Goal: Transaction & Acquisition: Book appointment/travel/reservation

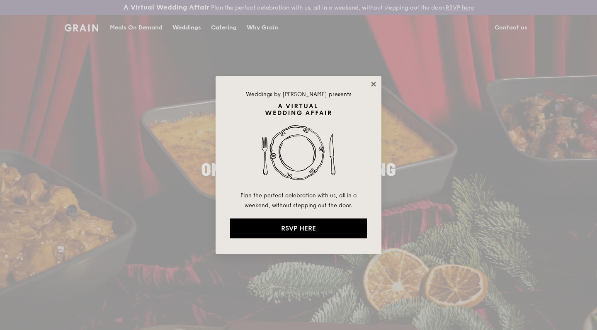
click at [371, 84] on icon at bounding box center [373, 83] width 7 height 7
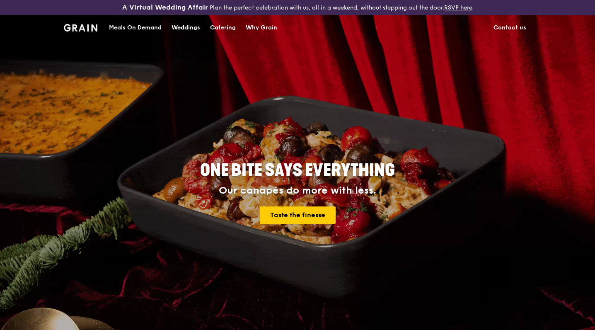
click at [220, 27] on div "Catering" at bounding box center [223, 27] width 26 height 25
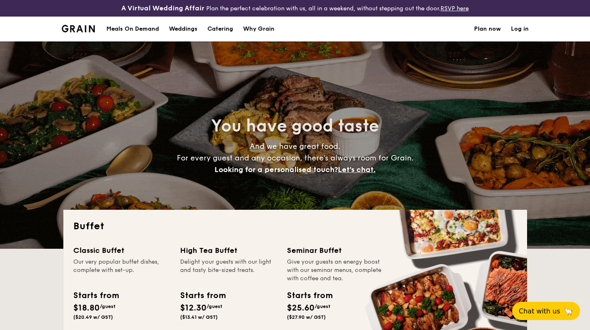
select select
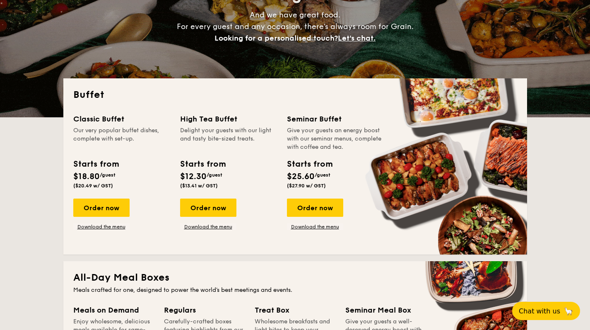
scroll to position [130, 0]
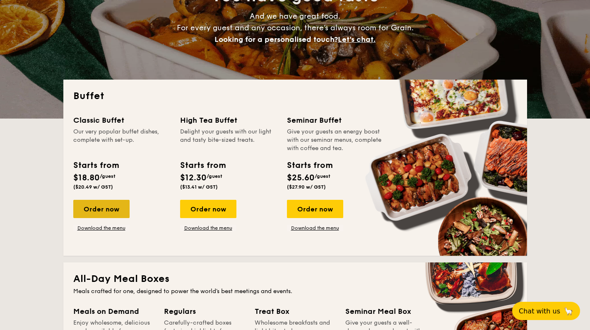
click at [109, 208] on div "Order now" at bounding box center [101, 209] width 56 height 18
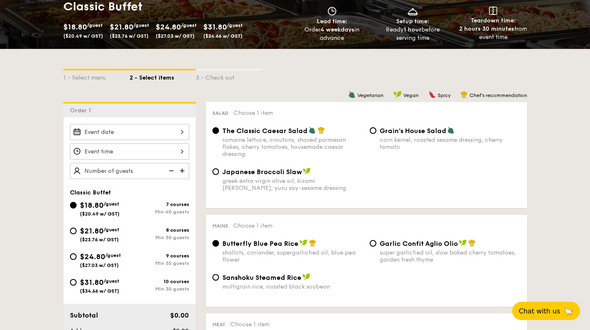
scroll to position [167, 0]
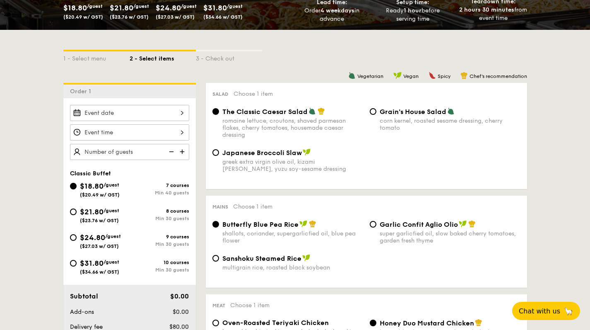
click at [261, 158] on div "Japanese Broccoli Slaw greek extra virgin olive oil, kizami nori, ginger, yuzu …" at bounding box center [293, 160] width 141 height 24
click at [219, 156] on input "Japanese Broccoli Slaw greek extra virgin olive oil, kizami nori, ginger, yuzu …" at bounding box center [216, 152] width 7 height 7
radio input "true"
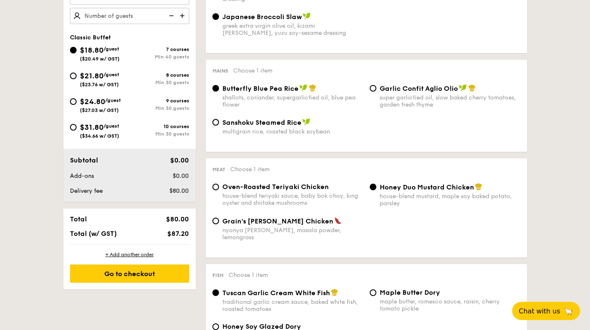
scroll to position [307, 0]
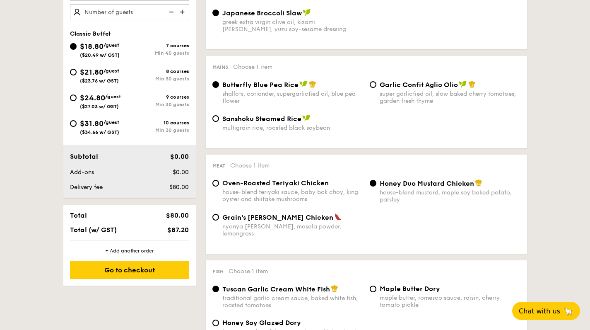
click at [249, 181] on span "Oven-Roasted Teriyaki Chicken" at bounding box center [276, 183] width 106 height 8
click at [219, 181] on input "Oven-Roasted Teriyaki Chicken house-blend teriyaki sauce, baby bok choy, king o…" at bounding box center [216, 183] width 7 height 7
radio input "true"
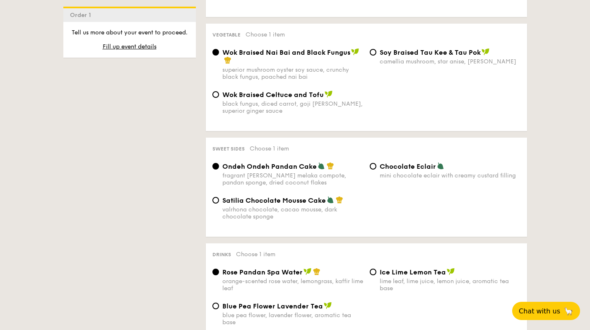
scroll to position [643, 0]
click at [384, 171] on div "mini chocolate eclair with creamy custard filling" at bounding box center [450, 174] width 141 height 7
click at [377, 164] on input "Chocolate Eclair mini chocolate eclair with creamy custard filling" at bounding box center [373, 165] width 7 height 7
radio input "true"
click at [240, 196] on span "Satilia Chocolate Mousse Cake" at bounding box center [275, 200] width 104 height 8
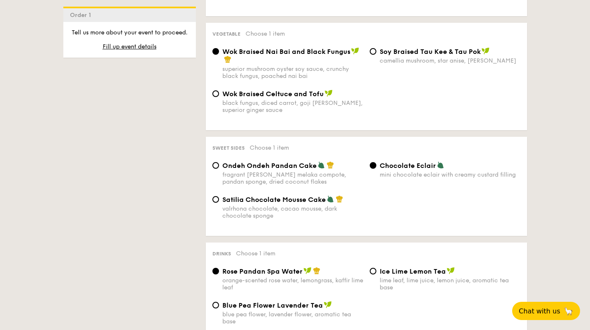
click at [219, 196] on input "Satilia Chocolate Mousse Cake valrhona chocolate, cacao mousse, dark chocolate …" at bounding box center [216, 199] width 7 height 7
radio input "true"
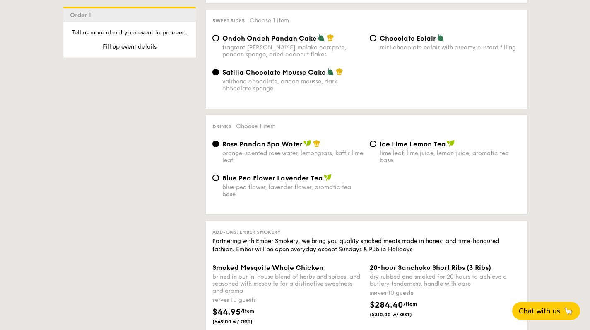
scroll to position [772, 0]
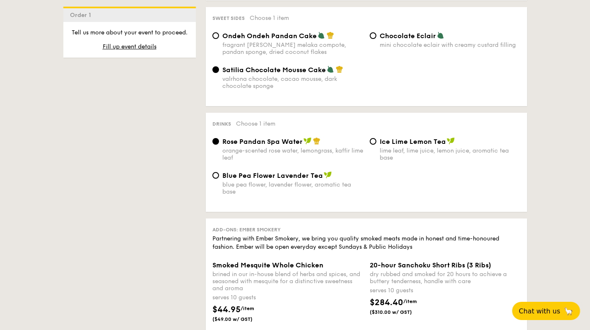
click at [383, 32] on span "Chocolate Eclair" at bounding box center [408, 36] width 56 height 8
click at [377, 32] on input "Chocolate Eclair mini chocolate eclair with creamy custard filling" at bounding box center [373, 35] width 7 height 7
radio input "true"
click at [290, 172] on span "Blue Pea Flower Lavender Tea" at bounding box center [273, 176] width 101 height 8
click at [219, 172] on input "Blue Pea Flower Lavender Tea blue pea flower, lavender flower, aromatic tea base" at bounding box center [216, 175] width 7 height 7
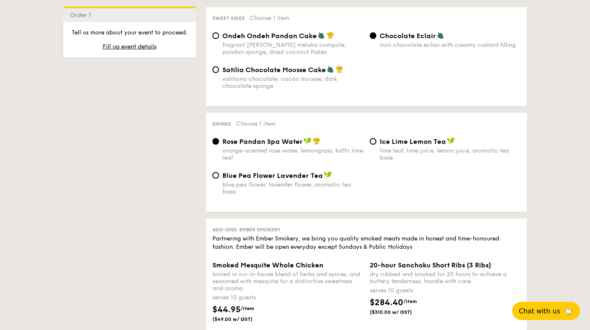
radio input "true"
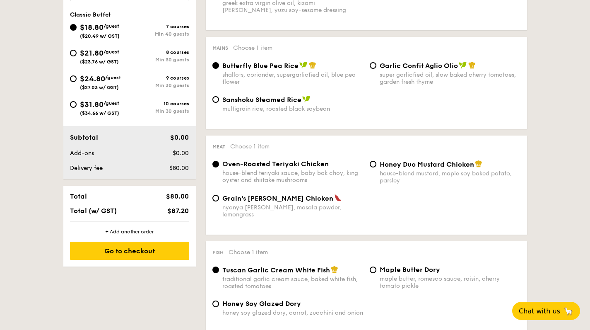
scroll to position [196, 0]
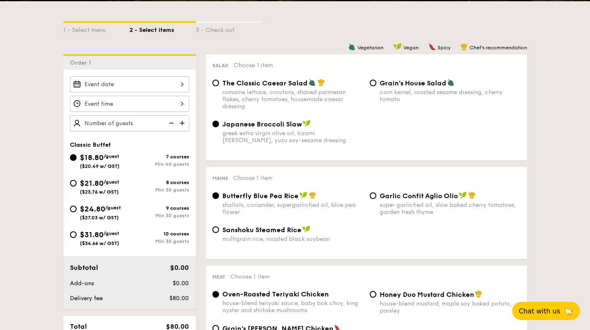
click at [180, 121] on img at bounding box center [183, 123] width 12 height 16
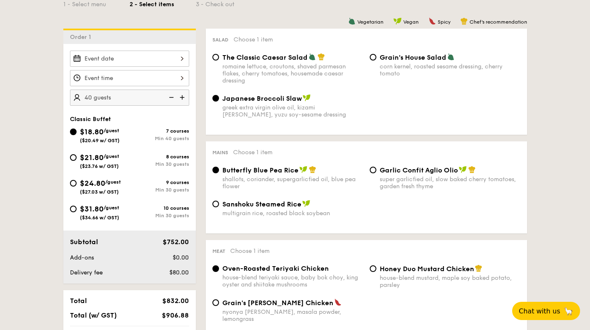
scroll to position [244, 0]
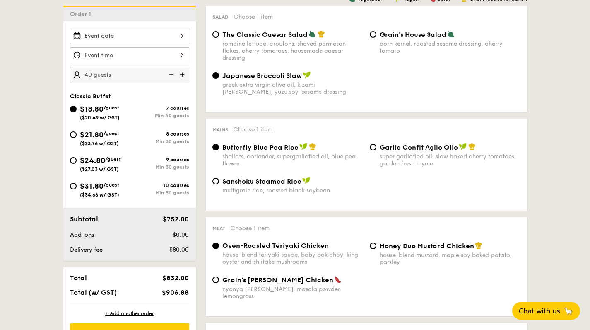
click at [184, 75] on img at bounding box center [183, 75] width 12 height 16
click at [167, 73] on img at bounding box center [171, 75] width 12 height 16
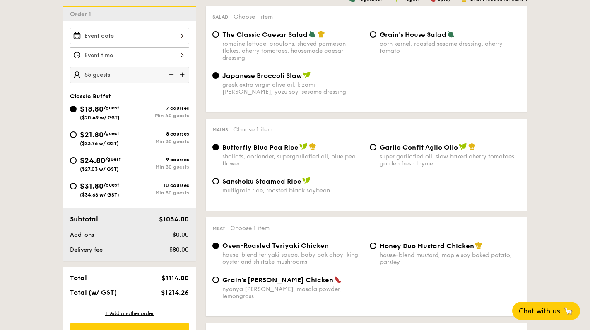
click at [167, 73] on img at bounding box center [171, 75] width 12 height 16
click at [169, 73] on img at bounding box center [171, 75] width 12 height 16
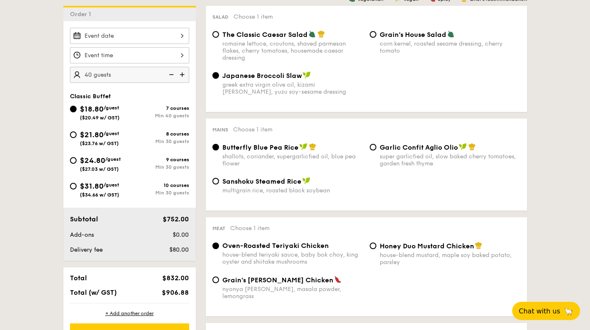
click at [169, 73] on img at bounding box center [171, 75] width 12 height 16
click at [183, 74] on img at bounding box center [183, 75] width 12 height 16
type input "50 guests"
click at [82, 136] on span "$21.80" at bounding box center [92, 134] width 24 height 9
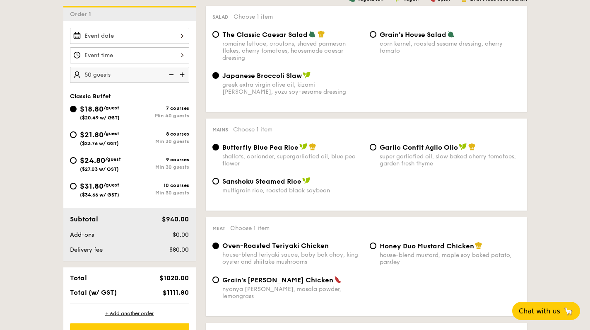
click at [77, 136] on input "$21.80 /guest ($23.76 w/ GST) 8 courses Min 30 guests" at bounding box center [73, 134] width 7 height 7
radio input "true"
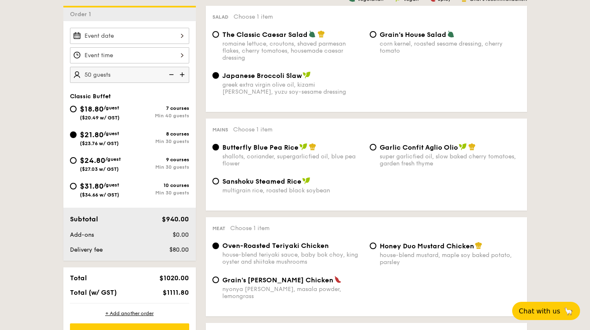
radio input "true"
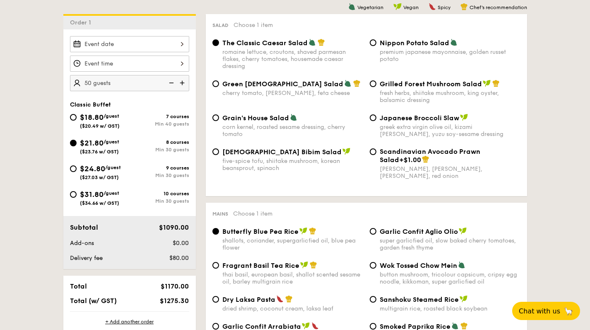
scroll to position [237, 0]
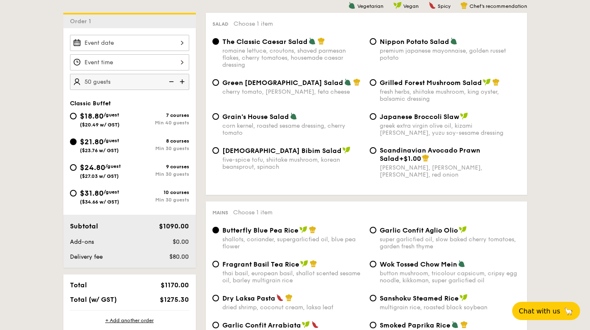
click at [395, 149] on span "Scandinavian Avocado Prawn Salad" at bounding box center [430, 154] width 101 height 16
click at [377, 149] on input "Scandinavian Avocado Prawn Salad +$1.00 virgin mary dressing, dijon mustard, ar…" at bounding box center [373, 150] width 7 height 7
radio input "true"
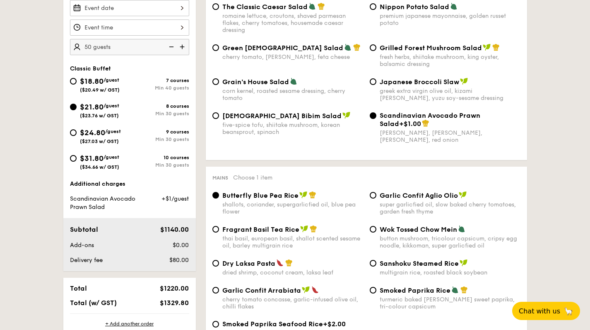
scroll to position [259, 0]
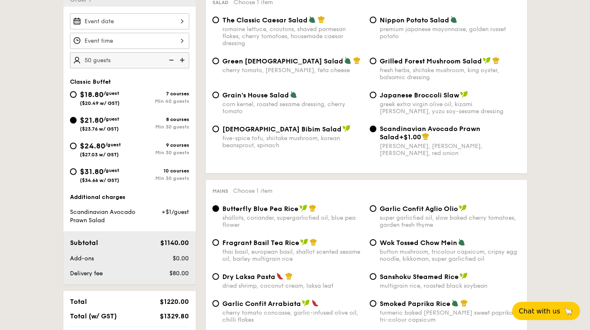
click at [252, 16] on span "The Classic Caesar Salad" at bounding box center [265, 20] width 85 height 8
click at [219, 17] on input "The Classic Caesar Salad romaine lettuce, croutons, shaved parmesan flakes, che…" at bounding box center [216, 20] width 7 height 7
radio input "true"
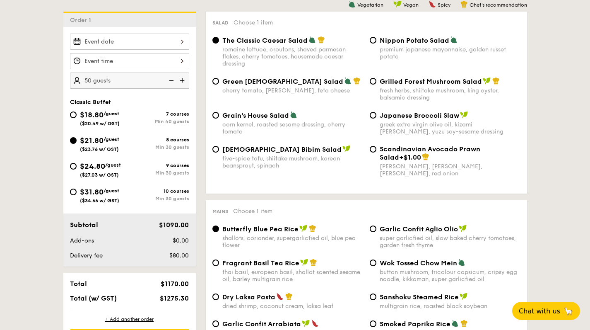
scroll to position [238, 0]
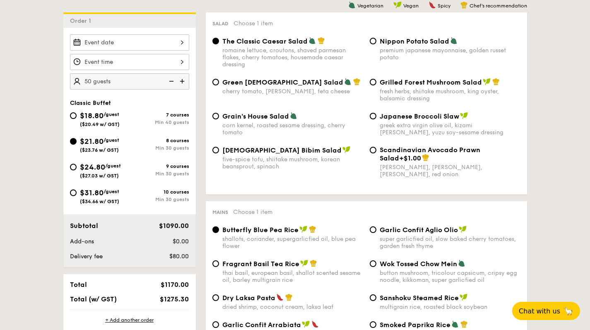
click at [408, 84] on span "Grilled Forest Mushroom Salad" at bounding box center [431, 82] width 102 height 8
click at [377, 84] on input "Grilled Forest Mushroom Salad fresh herbs, shiitake mushroom, king oyster, bals…" at bounding box center [373, 82] width 7 height 7
radio input "true"
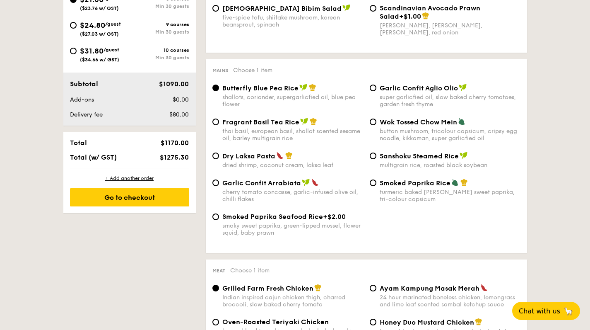
scroll to position [380, 0]
click at [252, 158] on span "Dry Laksa Pasta" at bounding box center [249, 156] width 53 height 8
click at [219, 158] on input "Dry Laksa Pasta dried shrimp, coconut cream, laksa leaf" at bounding box center [216, 155] width 7 height 7
radio input "true"
click at [267, 124] on span "Fragrant Basil Tea Rice" at bounding box center [261, 122] width 77 height 8
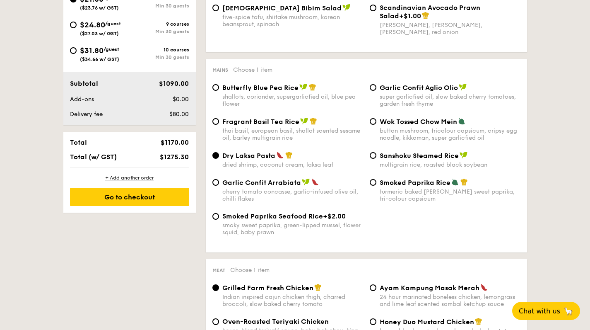
click at [219, 124] on input "Fragrant Basil Tea Rice thai basil, european basil, shallot scented sesame oil,…" at bounding box center [216, 121] width 7 height 7
radio input "true"
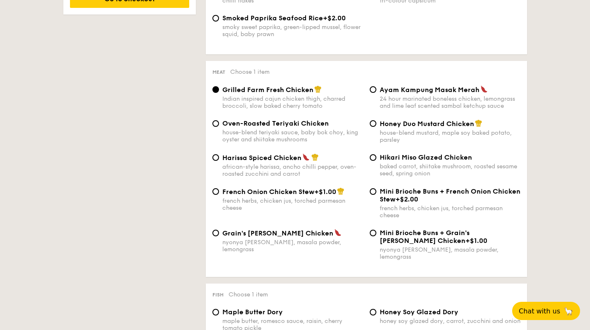
scroll to position [581, 0]
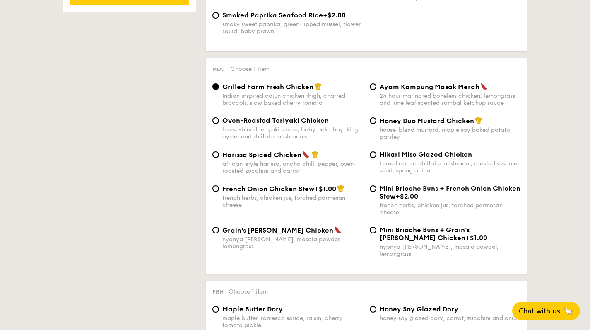
click at [261, 125] on div "Oven-Roasted Teriyaki Chicken house-blend teriyaki sauce, baby bok choy, king o…" at bounding box center [293, 128] width 141 height 24
click at [219, 124] on input "Oven-Roasted Teriyaki Chicken house-blend teriyaki sauce, baby bok choy, king o…" at bounding box center [216, 120] width 7 height 7
radio input "true"
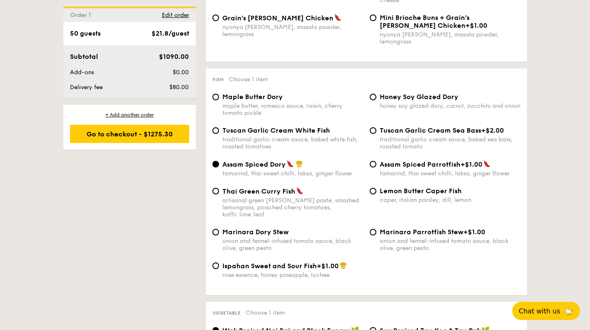
scroll to position [796, 0]
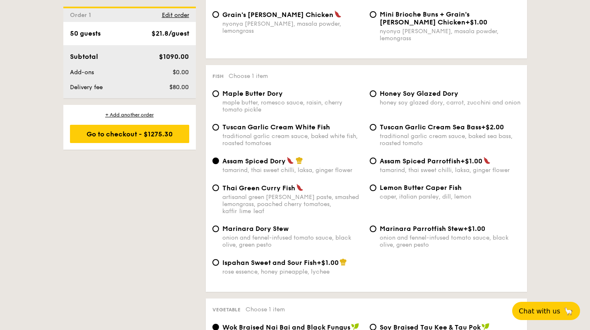
click at [280, 123] on span "Tuscan Garlic Cream White Fish" at bounding box center [277, 127] width 108 height 8
click at [219, 124] on input "Tuscan Garlic Cream White Fish traditional garlic cream sauce, baked white fish…" at bounding box center [216, 127] width 7 height 7
radio input "true"
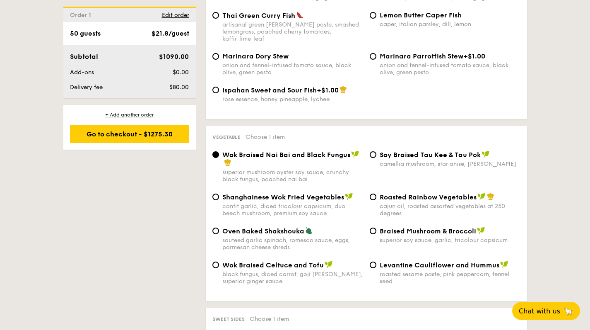
scroll to position [970, 0]
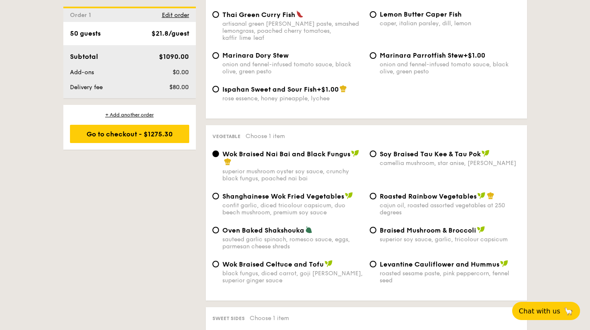
click at [274, 226] on div "Oven Baked Shakshouka sauteed garlic spinach, romesco sauce, eggs, parmesan che…" at bounding box center [293, 238] width 141 height 24
click at [219, 227] on input "Oven Baked Shakshouka sauteed garlic spinach, romesco sauce, eggs, parmesan che…" at bounding box center [216, 230] width 7 height 7
radio input "true"
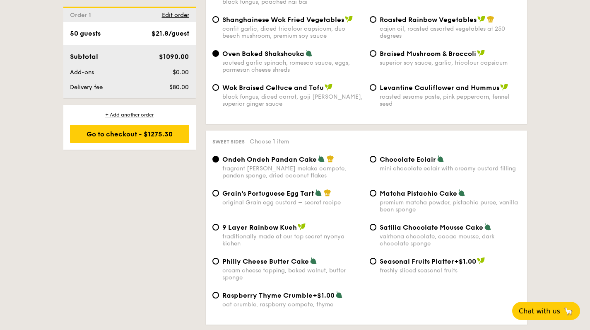
scroll to position [1161, 0]
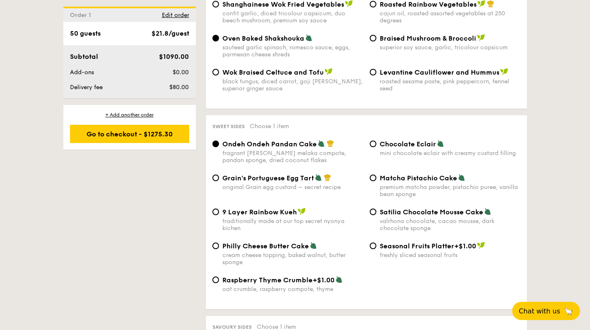
click at [391, 140] on span "Chocolate Eclair" at bounding box center [408, 144] width 56 height 8
click at [377, 140] on input "Chocolate Eclair mini chocolate eclair with creamy custard filling" at bounding box center [373, 143] width 7 height 7
radio input "true"
click at [385, 174] on span "Matcha Pistachio Cake" at bounding box center [418, 178] width 77 height 8
click at [377, 174] on input "Matcha Pistachio Cake premium matcha powder, pistachio puree, vanilla bean spon…" at bounding box center [373, 177] width 7 height 7
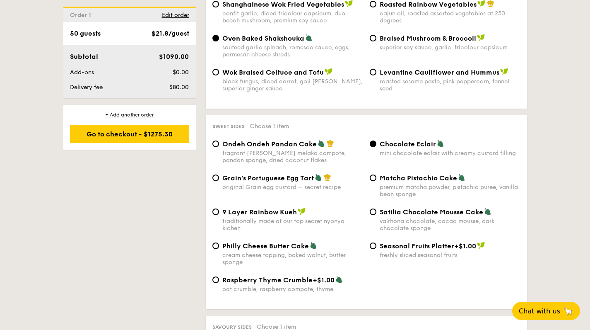
radio input "true"
click at [408, 118] on div "Sweet sides Choose 1 item Ondeh Ondeh Pandan Cake fragrant gula melaka compote,…" at bounding box center [367, 212] width 322 height 194
click at [401, 140] on span "Chocolate Eclair" at bounding box center [408, 144] width 56 height 8
click at [377, 140] on input "Chocolate Eclair mini chocolate eclair with creamy custard filling" at bounding box center [373, 143] width 7 height 7
radio input "true"
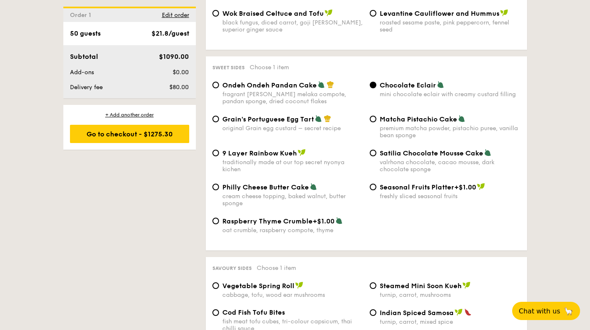
scroll to position [1217, 0]
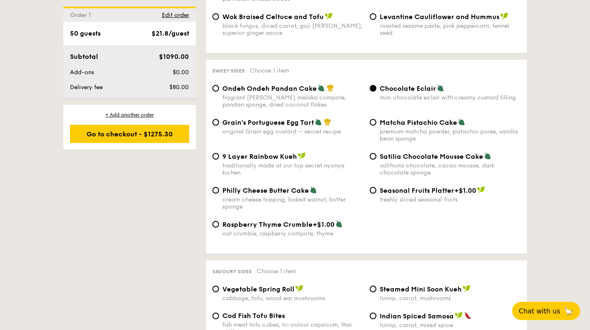
click at [283, 119] on span "Grain's Portuguese Egg Tart" at bounding box center [269, 123] width 92 height 8
click at [219, 119] on input "Grain's Portuguese Egg Tart original Grain egg custard – secret recipe" at bounding box center [216, 122] width 7 height 7
radio input "true"
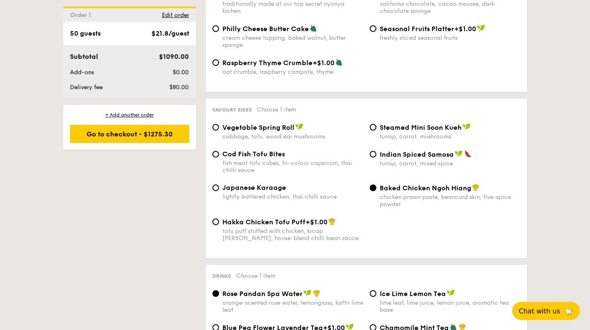
scroll to position [1379, 0]
click at [240, 183] on span "Japanese Karaage" at bounding box center [255, 187] width 64 height 8
click at [219, 184] on input "Japanese Karaage lightly battered chicken, thai chilli sauce" at bounding box center [216, 187] width 7 height 7
radio input "true"
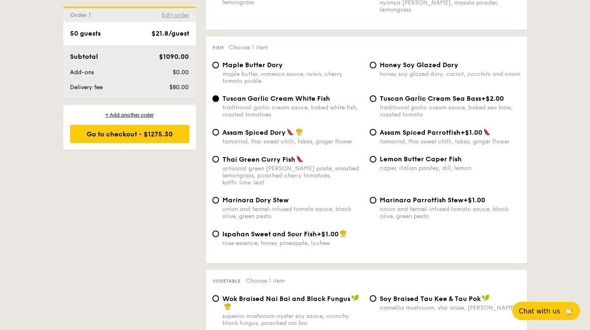
click at [176, 15] on span "Edit order" at bounding box center [175, 15] width 27 height 7
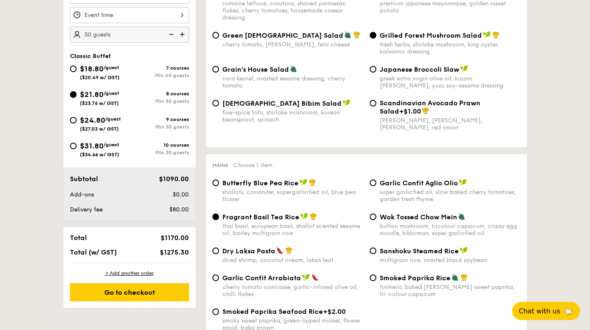
scroll to position [238, 0]
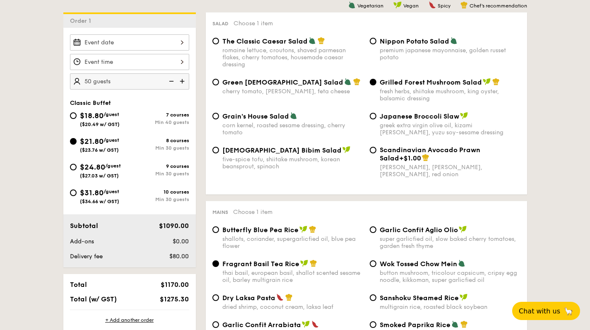
click at [123, 170] on div "$24.80 /guest ($27.03 w/ GST)" at bounding box center [100, 169] width 60 height 17
click at [77, 170] on input "$24.80 /guest ($27.03 w/ GST) 9 courses Min 30 guests" at bounding box center [73, 167] width 7 height 7
radio input "true"
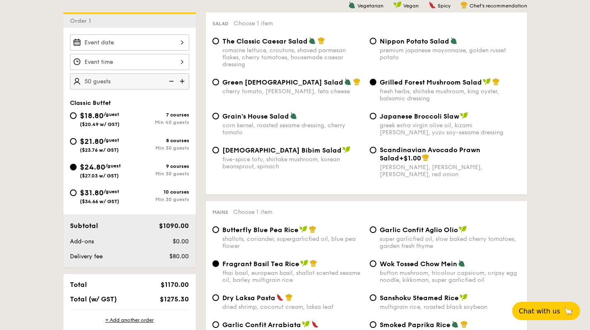
radio input "true"
radio input "false"
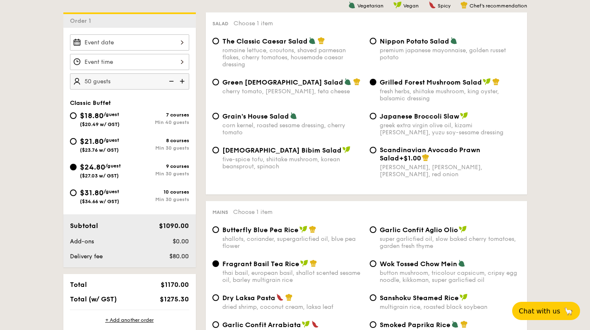
radio input "true"
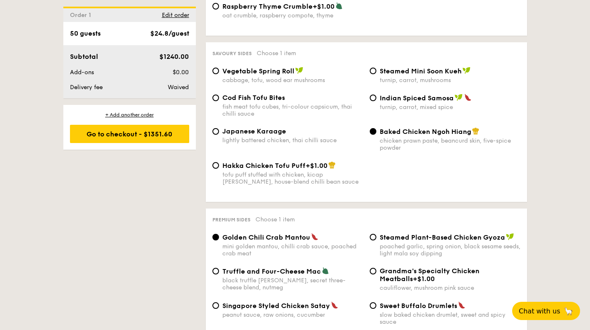
scroll to position [1428, 0]
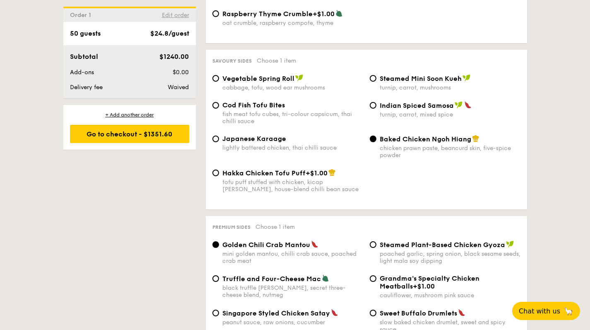
click at [171, 13] on span "Edit order" at bounding box center [175, 15] width 27 height 7
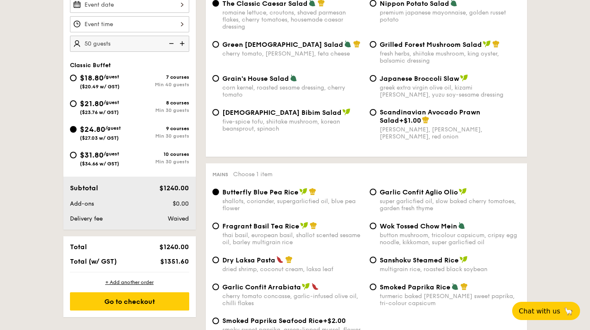
scroll to position [279, 0]
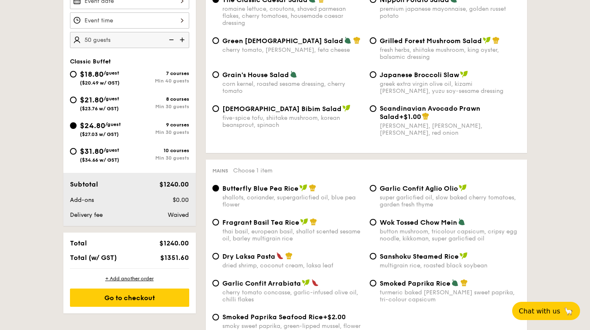
click at [132, 103] on div "8 courses Min 30 guests" at bounding box center [160, 102] width 60 height 13
click at [77, 103] on input "$21.80 /guest ($23.76 w/ GST) 8 courses Min 30 guests" at bounding box center [73, 100] width 7 height 7
radio input "true"
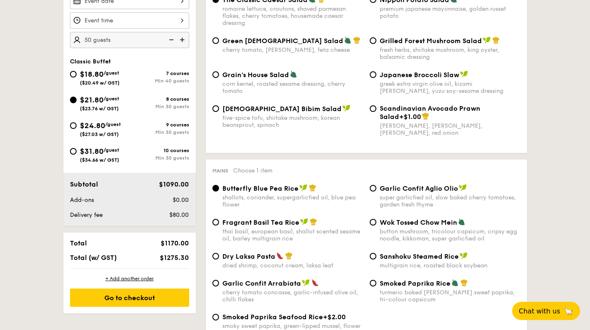
radio input "true"
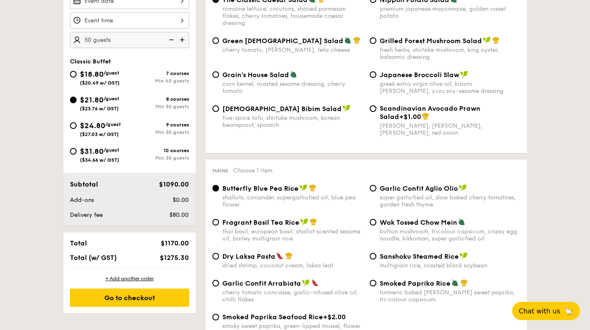
click at [133, 129] on div "9 courses Min 30 guests" at bounding box center [160, 128] width 60 height 13
click at [77, 129] on input "$24.80 /guest ($27.03 w/ GST) 9 courses Min 30 guests" at bounding box center [73, 125] width 7 height 7
radio input "true"
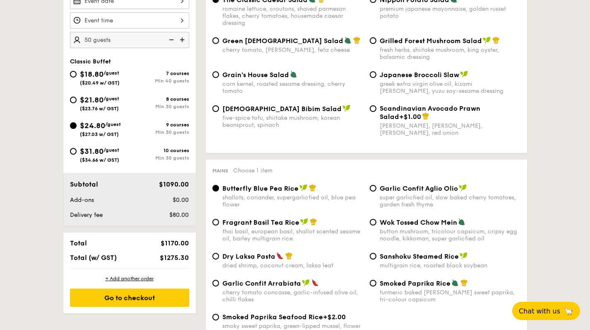
radio input "true"
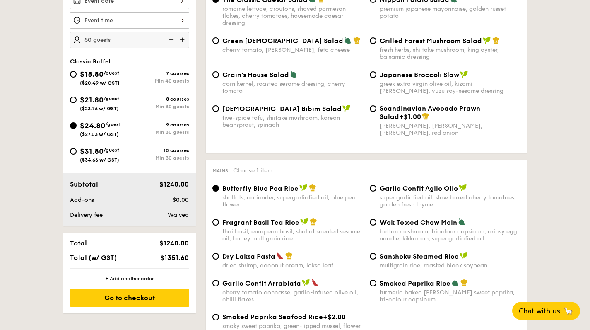
click at [131, 104] on div "Min 30 guests" at bounding box center [160, 107] width 60 height 6
click at [77, 103] on input "$21.80 /guest ($23.76 w/ GST) 8 courses Min 30 guests" at bounding box center [73, 100] width 7 height 7
radio input "true"
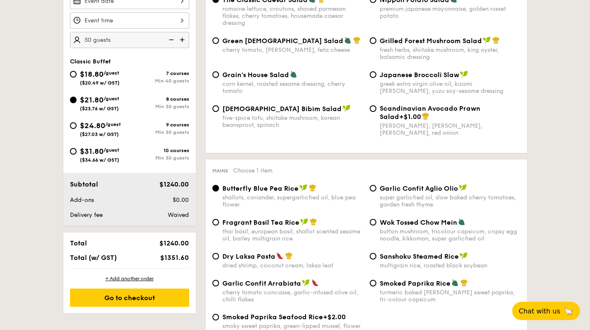
radio input "true"
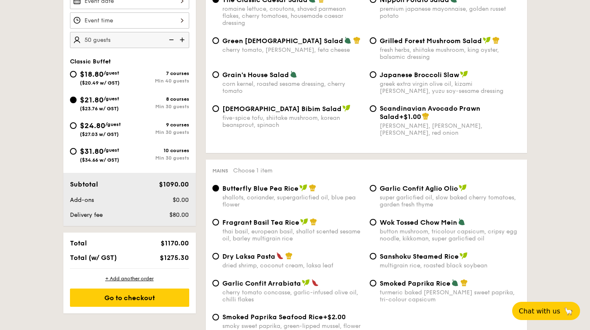
click at [135, 74] on div "7 courses" at bounding box center [160, 73] width 60 height 6
click at [77, 74] on input "$18.80 /guest ($20.49 w/ GST) 7 courses Min 40 guests" at bounding box center [73, 74] width 7 height 7
radio input "true"
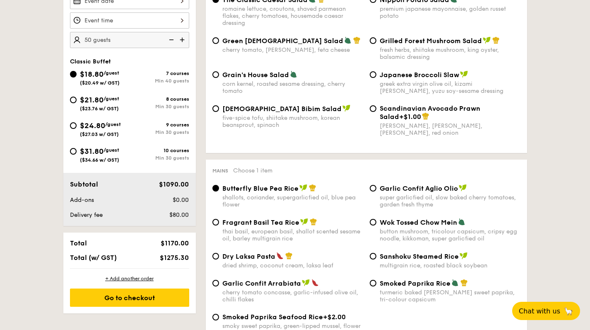
radio input "true"
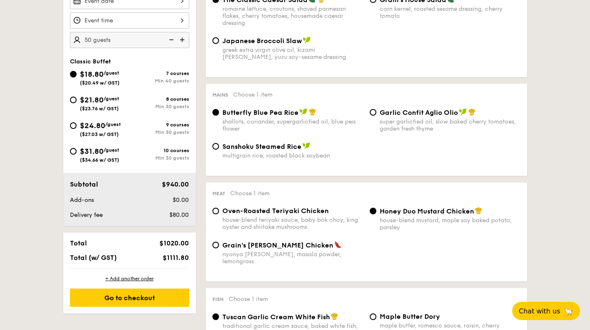
click at [132, 103] on div "8 courses Min 30 guests" at bounding box center [160, 102] width 60 height 13
click at [77, 103] on input "$21.80 /guest ($23.76 w/ GST) 8 courses Min 30 guests" at bounding box center [73, 100] width 7 height 7
radio input "true"
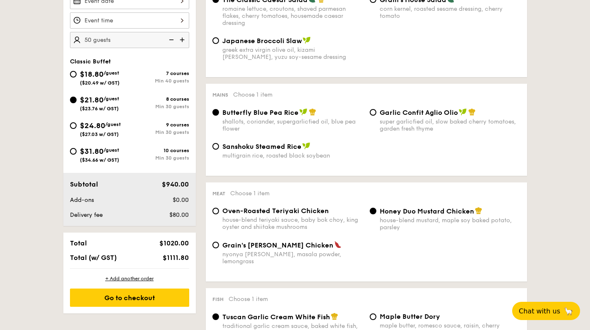
radio input "true"
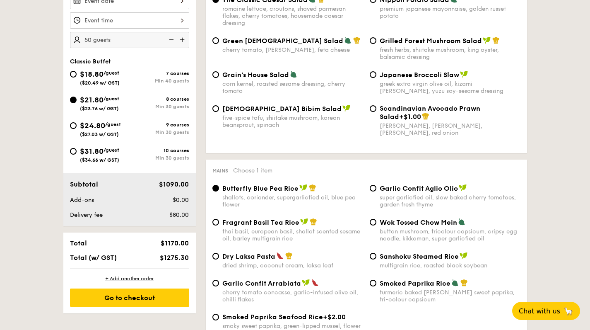
click at [135, 80] on div "Min 40 guests" at bounding box center [160, 81] width 60 height 6
click at [77, 77] on input "$18.80 /guest ($20.49 w/ GST) 7 courses Min 40 guests" at bounding box center [73, 74] width 7 height 7
radio input "true"
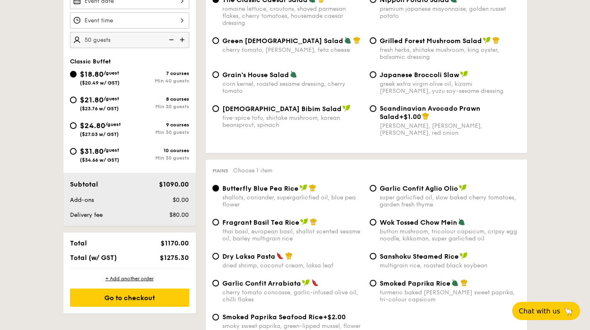
radio input "true"
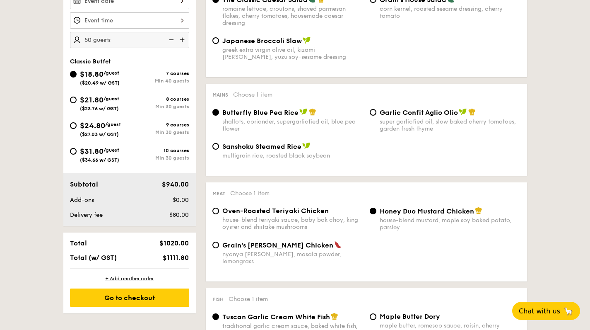
click at [132, 135] on div "$24.80 /guest ($27.03 w/ GST) 9 courses Min 30 guests" at bounding box center [129, 128] width 119 height 17
click at [104, 97] on span "$21.80" at bounding box center [92, 99] width 24 height 9
click at [77, 97] on input "$21.80 /guest ($23.76 w/ GST) 8 courses Min 30 guests" at bounding box center [73, 100] width 7 height 7
radio input "true"
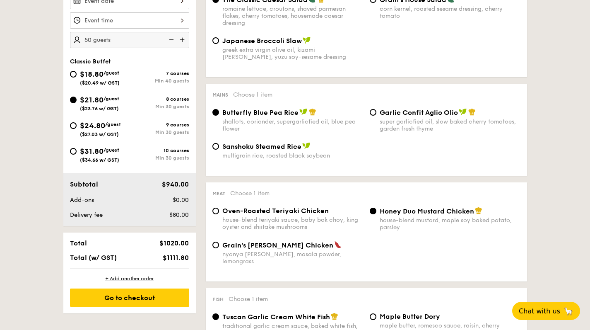
radio input "true"
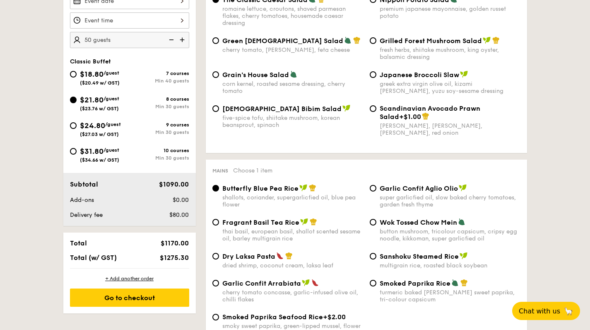
click at [100, 125] on span "$24.80" at bounding box center [92, 125] width 25 height 9
click at [77, 125] on input "$24.80 /guest ($27.03 w/ GST) 9 courses Min 30 guests" at bounding box center [73, 125] width 7 height 7
radio input "true"
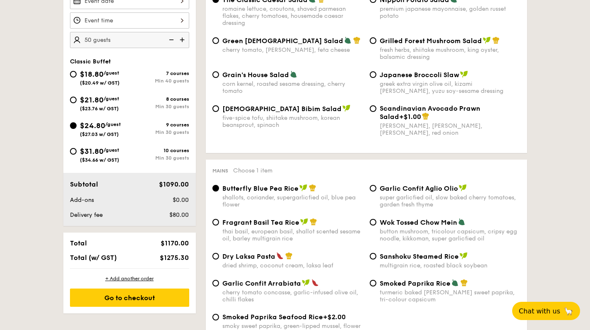
radio input "true"
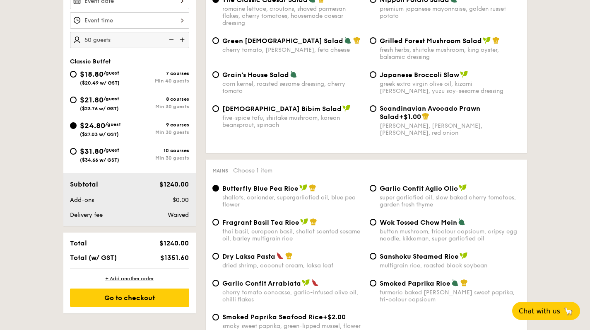
click at [170, 38] on img at bounding box center [171, 40] width 12 height 16
click at [170, 40] on img at bounding box center [171, 40] width 12 height 16
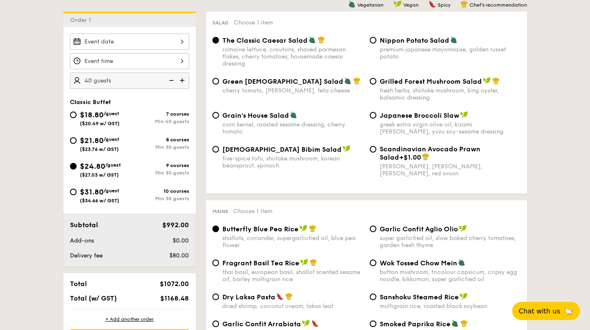
scroll to position [262, 0]
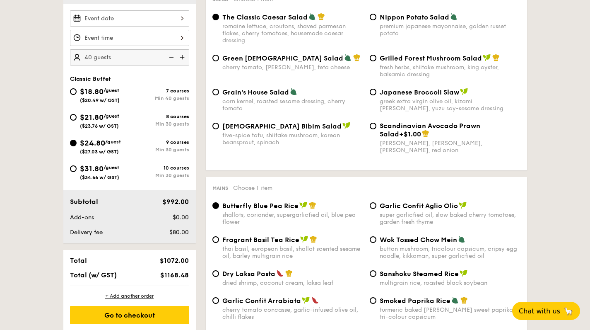
click at [180, 58] on img at bounding box center [183, 57] width 12 height 16
type input "50 guests"
click at [146, 174] on div "Min 30 guests" at bounding box center [160, 175] width 60 height 6
click at [77, 172] on input "$31.80 /guest ($34.66 w/ GST) 10 courses Min 30 guests" at bounding box center [73, 168] width 7 height 7
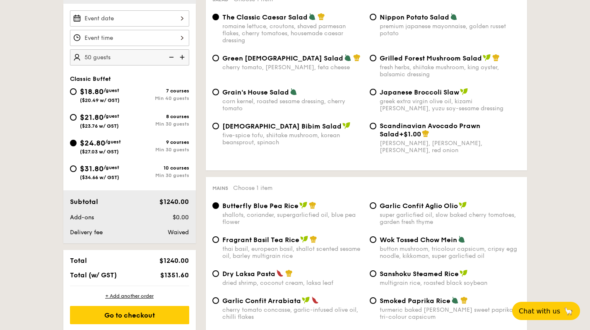
radio input "true"
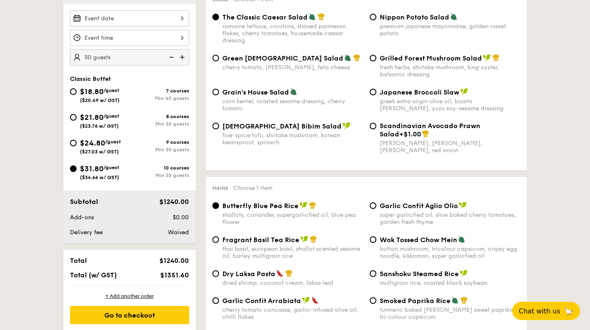
radio input "true"
click at [169, 51] on img at bounding box center [171, 57] width 12 height 16
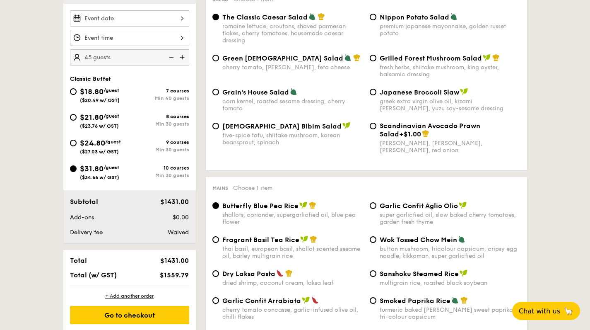
click at [169, 51] on img at bounding box center [171, 57] width 12 height 16
click at [181, 56] on img at bounding box center [183, 57] width 12 height 16
click at [167, 54] on img at bounding box center [171, 57] width 12 height 16
click at [181, 57] on img at bounding box center [183, 57] width 12 height 16
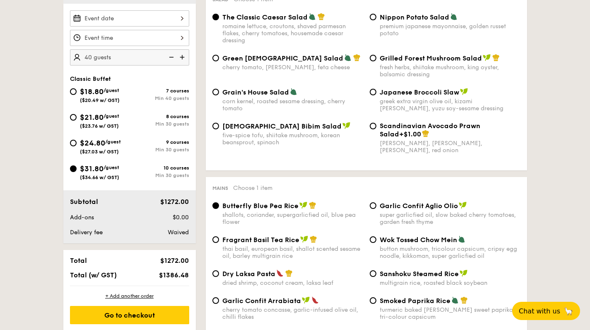
click at [181, 57] on img at bounding box center [183, 57] width 12 height 16
type input "45 guests"
click at [116, 146] on div "$24.80 /guest ($27.03 w/ GST)" at bounding box center [100, 145] width 41 height 17
click at [77, 146] on input "$24.80 /guest ($27.03 w/ GST) 9 courses Min 30 guests" at bounding box center [73, 143] width 7 height 7
radio input "true"
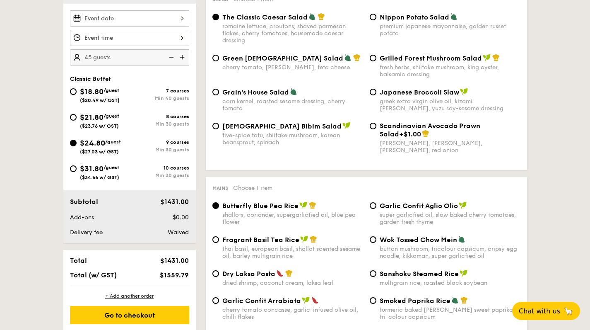
radio input "true"
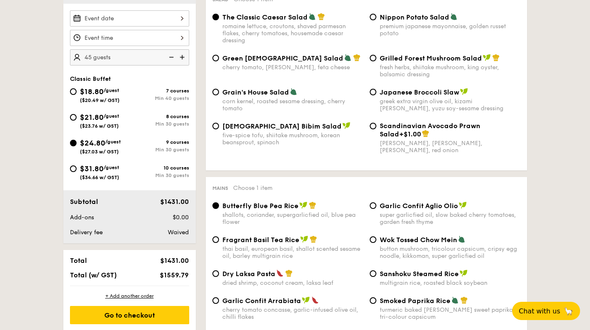
radio input "true"
click at [181, 57] on img at bounding box center [183, 57] width 12 height 16
click at [169, 53] on img at bounding box center [171, 57] width 12 height 16
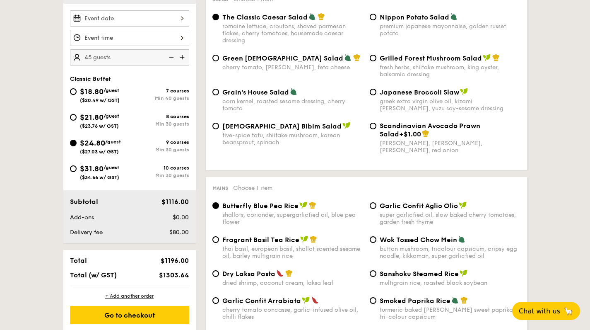
click at [177, 56] on img at bounding box center [183, 57] width 12 height 16
type input "50 guests"
click at [152, 121] on div "Min 30 guests" at bounding box center [160, 124] width 60 height 6
click at [77, 121] on input "$21.80 /guest ($23.76 w/ GST) 8 courses Min 30 guests" at bounding box center [73, 117] width 7 height 7
radio input "true"
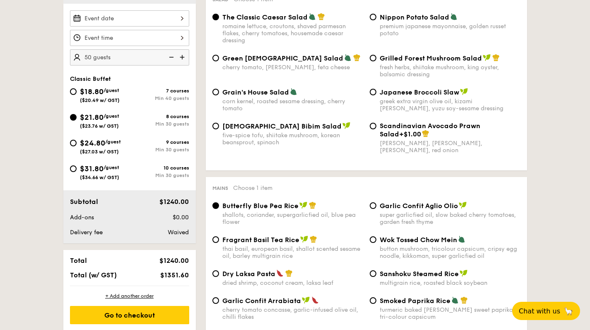
radio input "true"
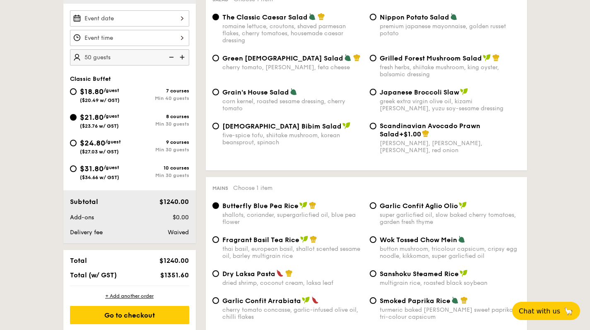
radio input "true"
click at [184, 58] on img at bounding box center [183, 57] width 12 height 16
click at [169, 56] on img at bounding box center [171, 57] width 12 height 16
click at [181, 57] on img at bounding box center [183, 57] width 12 height 16
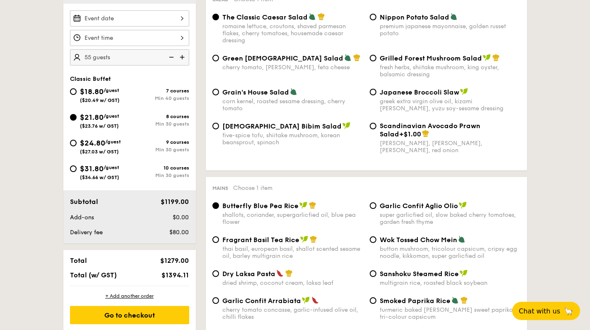
click at [181, 57] on img at bounding box center [183, 57] width 12 height 16
click at [169, 58] on img at bounding box center [171, 57] width 12 height 16
type input "55 guests"
click at [157, 88] on div "7 courses" at bounding box center [160, 91] width 60 height 6
click at [77, 88] on input "$18.80 /guest ($20.49 w/ GST) 7 courses Min 40 guests" at bounding box center [73, 91] width 7 height 7
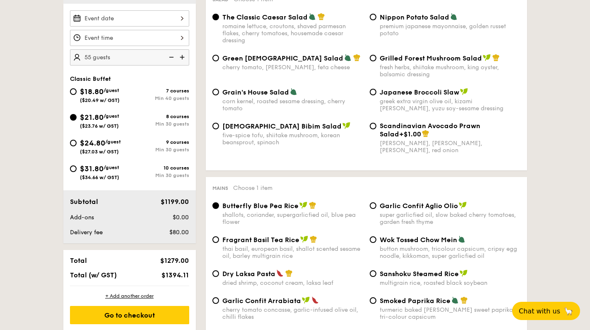
radio input "true"
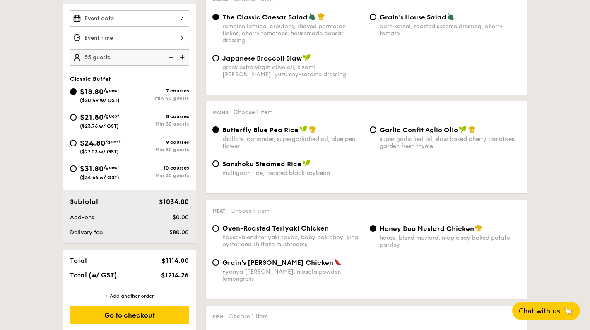
click at [182, 57] on img at bounding box center [183, 57] width 12 height 16
click at [171, 57] on img at bounding box center [171, 57] width 12 height 16
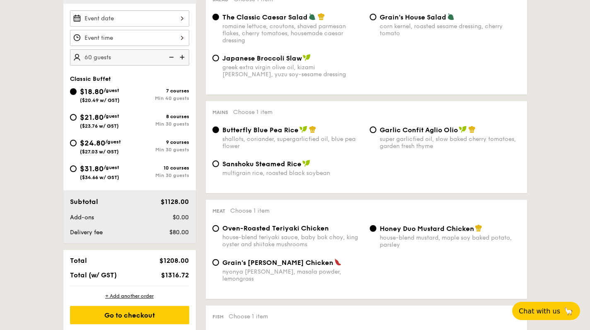
click at [178, 59] on img at bounding box center [183, 57] width 12 height 16
click at [169, 60] on img at bounding box center [171, 57] width 12 height 16
type input "50 guests"
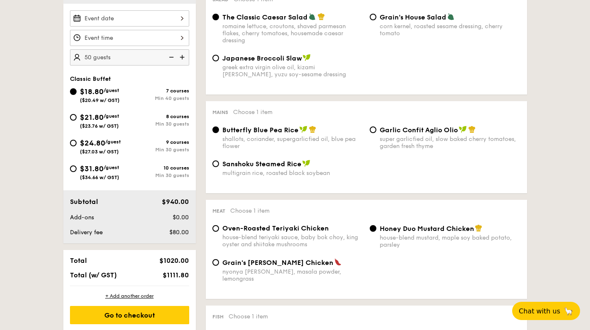
click at [149, 143] on div "9 courses" at bounding box center [160, 142] width 60 height 6
click at [77, 143] on input "$24.80 /guest ($27.03 w/ GST) 9 courses Min 30 guests" at bounding box center [73, 143] width 7 height 7
radio input "true"
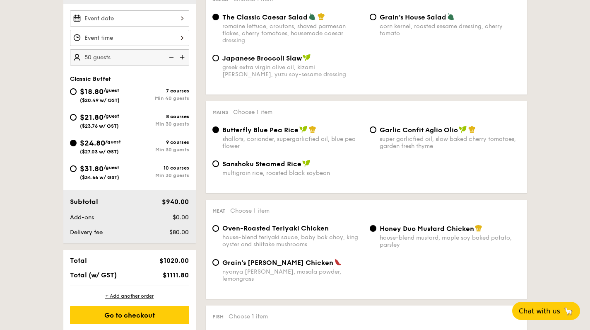
radio input "true"
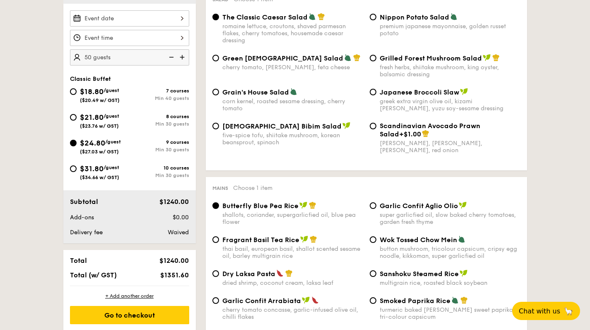
click at [170, 56] on img at bounding box center [171, 57] width 12 height 16
click at [184, 57] on img at bounding box center [183, 57] width 12 height 16
type input "50 guests"
click at [147, 114] on div "8 courses" at bounding box center [160, 117] width 60 height 6
click at [77, 114] on input "$21.80 /guest ($23.76 w/ GST) 8 courses Min 30 guests" at bounding box center [73, 117] width 7 height 7
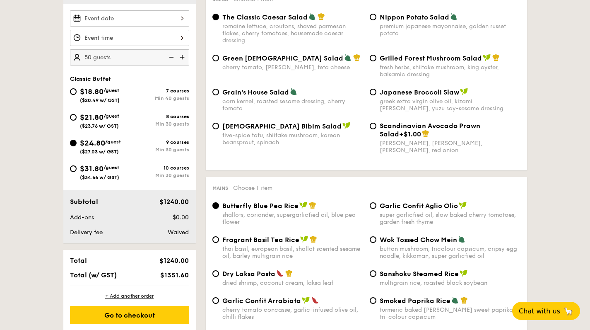
radio input "true"
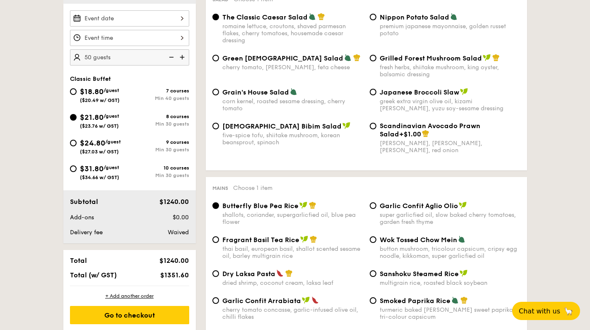
radio input "true"
click at [373, 123] on input "Scandinavian Avocado Prawn Salad +$1.00 virgin mary dressing, dijon mustard, ar…" at bounding box center [373, 126] width 7 height 7
radio input "true"
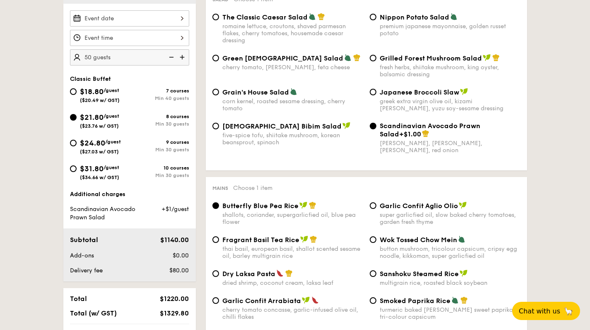
click at [373, 123] on input "Scandinavian Avocado Prawn Salad +$1.00 virgin mary dressing, dijon mustard, ar…" at bounding box center [373, 126] width 7 height 7
click at [283, 56] on span "Green Goddess Salad" at bounding box center [283, 58] width 121 height 8
click at [219, 56] on input "Green Goddess Salad cherry tomato, dill, feta cheese" at bounding box center [216, 58] width 7 height 7
radio input "true"
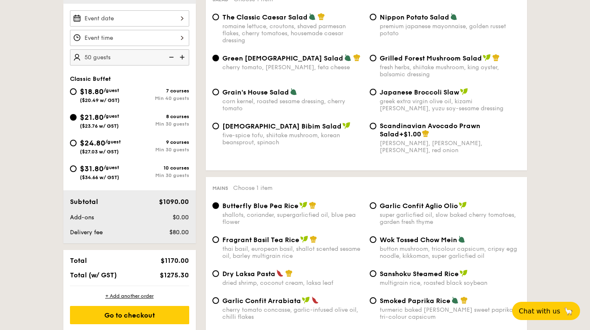
click at [170, 58] on img at bounding box center [171, 57] width 12 height 16
type input "45 guests"
click at [148, 145] on div "9 courses Min 30 guests" at bounding box center [160, 145] width 60 height 13
click at [77, 145] on input "$24.80 /guest ($27.03 w/ GST) 9 courses Min 30 guests" at bounding box center [73, 143] width 7 height 7
radio input "true"
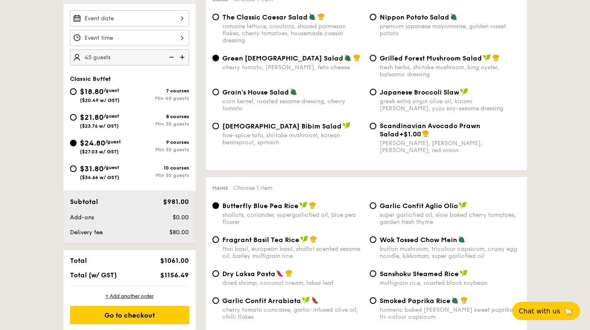
radio input "true"
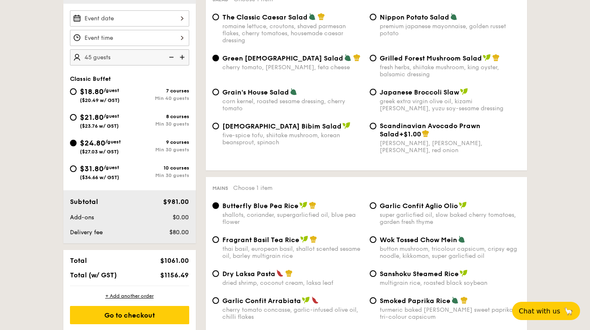
radio input "true"
click at [143, 168] on div "10 courses" at bounding box center [160, 168] width 60 height 6
click at [77, 168] on input "$31.80 /guest ($34.66 w/ GST) 10 courses Min 30 guests" at bounding box center [73, 168] width 7 height 7
radio input "true"
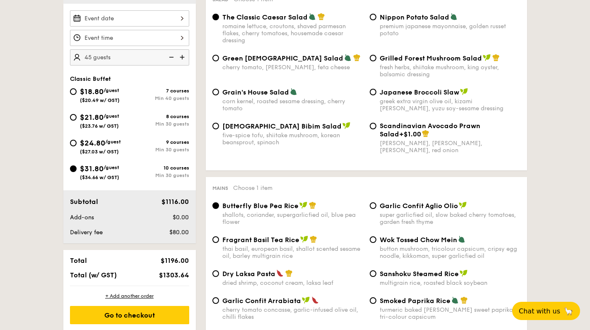
radio input "true"
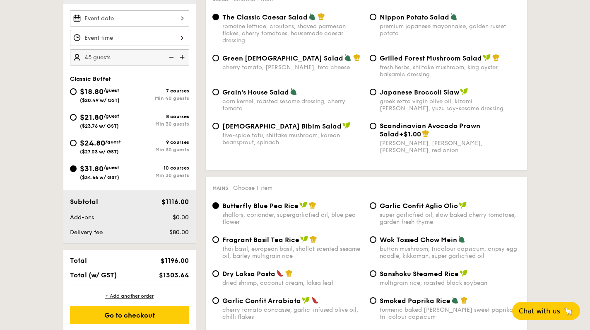
radio input "true"
click at [170, 58] on img at bounding box center [171, 57] width 12 height 16
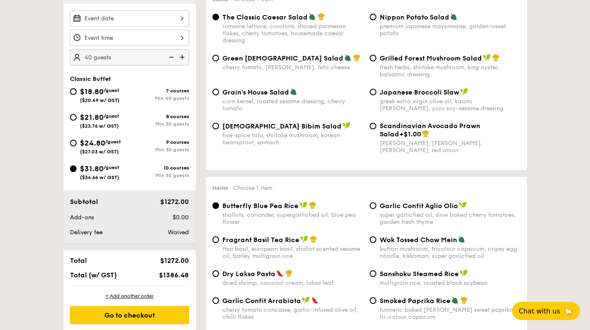
type input "35 guests"
click at [148, 140] on div "9 courses" at bounding box center [160, 142] width 60 height 6
click at [77, 140] on input "$24.80 /guest ($27.03 w/ GST) 9 courses Min 30 guests" at bounding box center [73, 143] width 7 height 7
radio input "true"
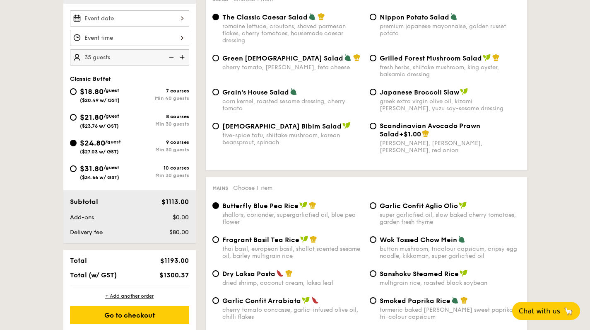
radio input "true"
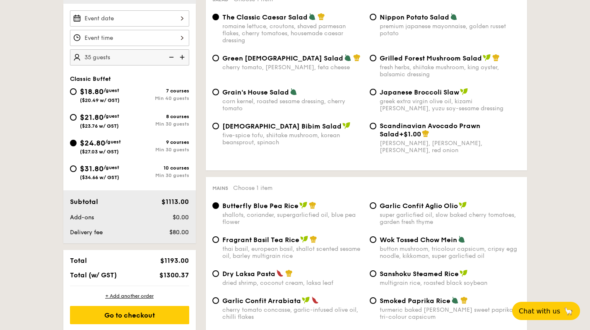
radio input "true"
click at [180, 53] on img at bounding box center [183, 57] width 12 height 16
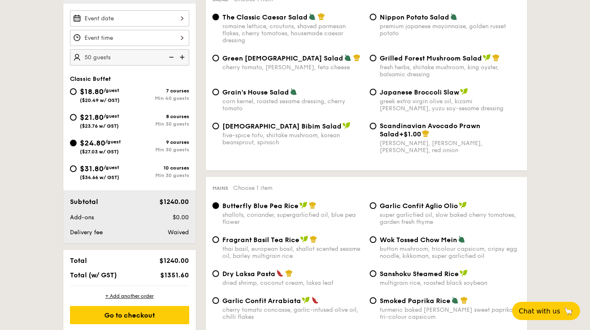
click at [180, 53] on img at bounding box center [183, 57] width 12 height 16
type input "55 guests"
click at [156, 97] on div "Min 40 guests" at bounding box center [160, 98] width 60 height 6
click at [77, 95] on input "$18.80 /guest ($20.49 w/ GST) 7 courses Min 40 guests" at bounding box center [73, 91] width 7 height 7
radio input "true"
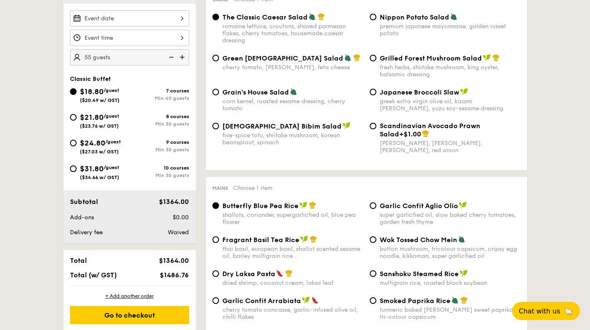
radio input "true"
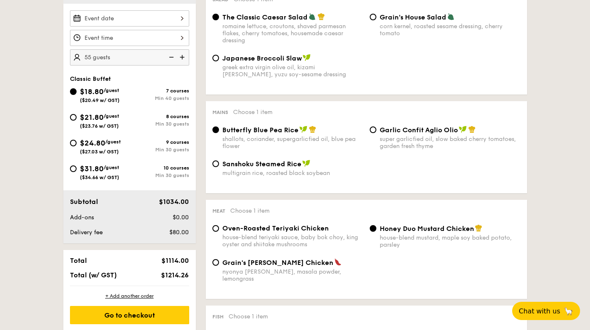
click at [179, 56] on img at bounding box center [183, 57] width 12 height 16
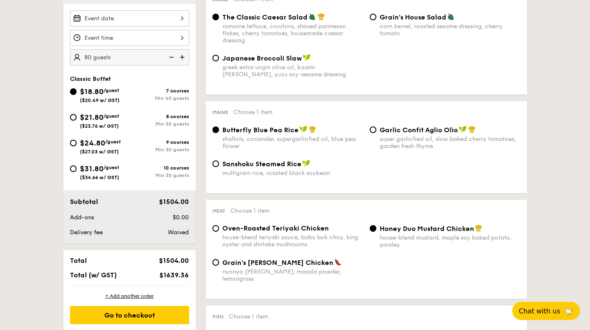
click at [179, 56] on img at bounding box center [183, 57] width 12 height 16
click at [178, 57] on img at bounding box center [183, 57] width 12 height 16
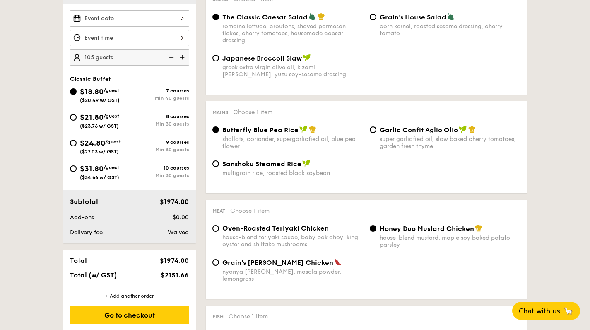
click at [167, 55] on img at bounding box center [171, 57] width 12 height 16
type input "100 guests"
click at [150, 118] on div "8 courses" at bounding box center [160, 117] width 60 height 6
click at [77, 118] on input "$21.80 /guest ($23.76 w/ GST) 8 courses Min 30 guests" at bounding box center [73, 117] width 7 height 7
radio input "true"
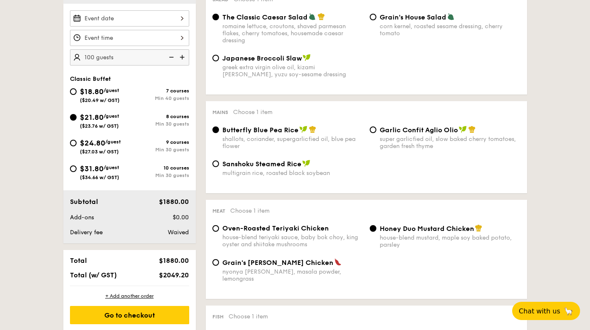
radio input "true"
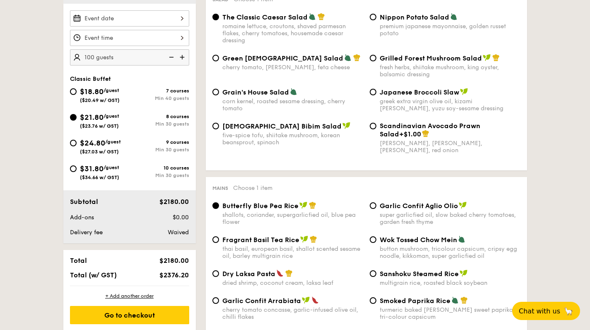
click at [172, 58] on img at bounding box center [171, 57] width 12 height 16
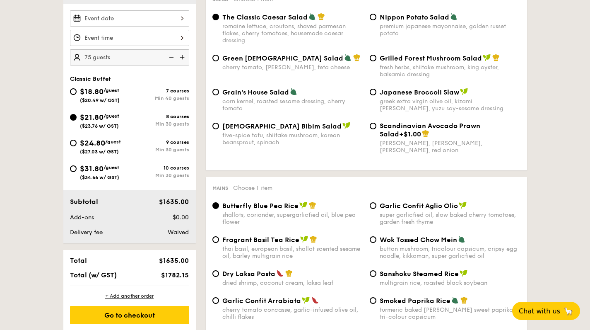
click at [172, 58] on img at bounding box center [171, 57] width 12 height 16
type input "55 guests"
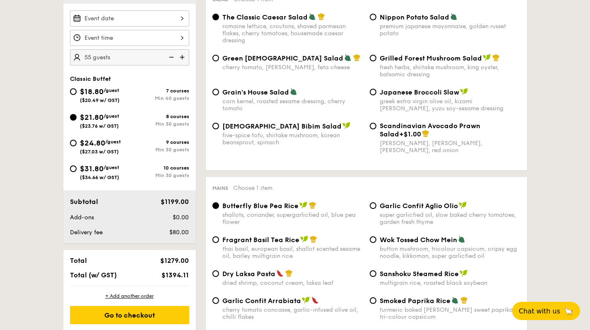
click at [378, 126] on div "Scandinavian Avocado Prawn Salad +$1.00 virgin mary dressing, dijon mustard, ar…" at bounding box center [445, 138] width 157 height 32
click at [370, 125] on input "Scandinavian Avocado Prawn Salad +$1.00 virgin mary dressing, dijon mustard, ar…" at bounding box center [373, 126] width 7 height 7
radio input "true"
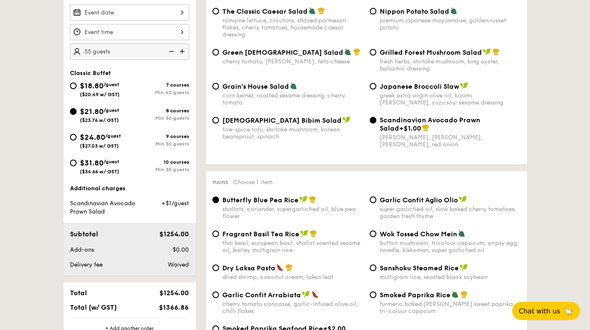
scroll to position [268, 0]
click at [375, 87] on input "Japanese Broccoli Slaw greek extra virgin olive oil, kizami nori, ginger, yuzu …" at bounding box center [373, 85] width 7 height 7
radio input "true"
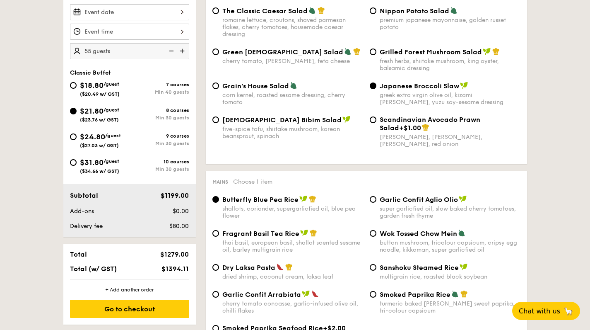
click at [375, 123] on div "Scandinavian Avocado Prawn Salad +$1.00 virgin mary dressing, dijon mustard, ar…" at bounding box center [445, 132] width 157 height 32
click at [374, 120] on input "Scandinavian Avocado Prawn Salad +$1.00 virgin mary dressing, dijon mustard, ar…" at bounding box center [373, 119] width 7 height 7
radio input "true"
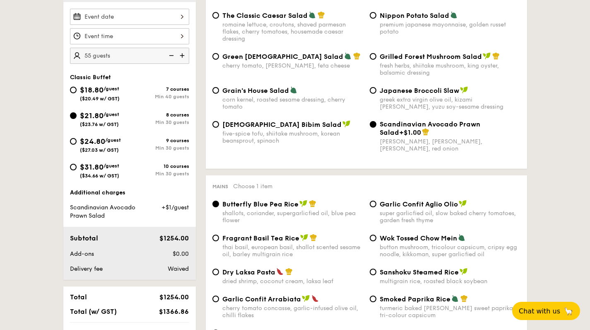
scroll to position [264, 0]
click at [104, 145] on span "$24.80" at bounding box center [92, 141] width 25 height 9
click at [77, 145] on input "$24.80 /guest ($27.03 w/ GST) 9 courses Min 30 guests" at bounding box center [73, 141] width 7 height 7
radio input "true"
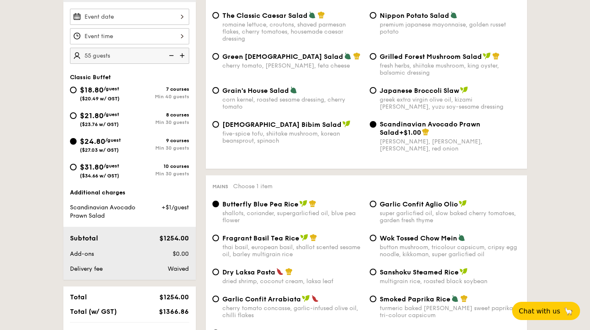
radio input "true"
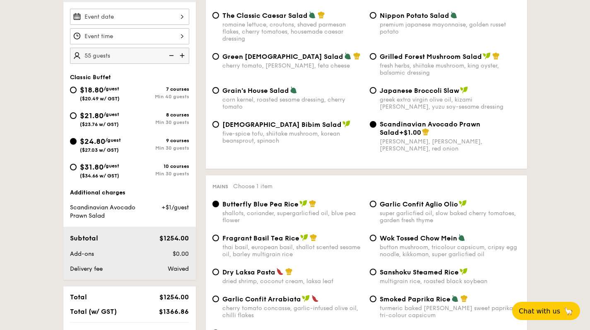
radio input "true"
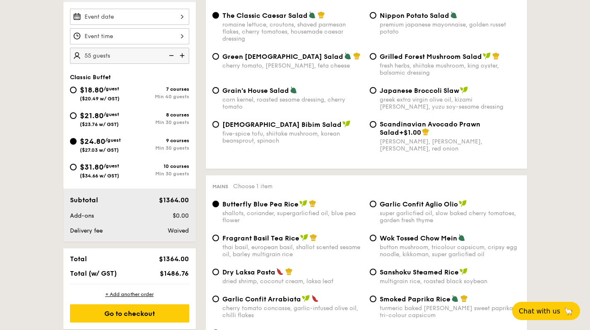
click at [171, 56] on img at bounding box center [171, 56] width 12 height 16
type input "45 guests"
click at [372, 123] on input "Scandinavian Avocado Prawn Salad +$1.00 virgin mary dressing, dijon mustard, ar…" at bounding box center [373, 124] width 7 height 7
radio input "true"
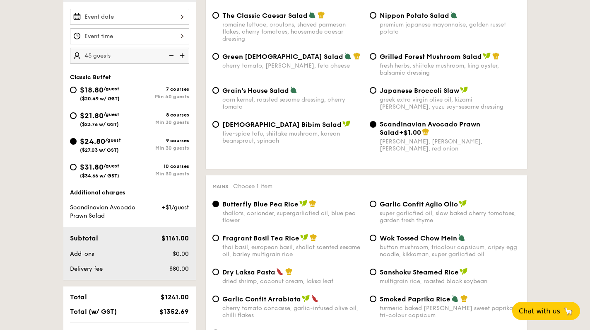
click at [375, 86] on div "Green Goddess Salad cherry tomato, dill, feta cheese Grilled Forest Mushroom Sa…" at bounding box center [366, 69] width 315 height 34
click at [373, 92] on input "Japanese Broccoli Slaw greek extra virgin olive oil, kizami nori, ginger, yuzu …" at bounding box center [373, 90] width 7 height 7
radio input "true"
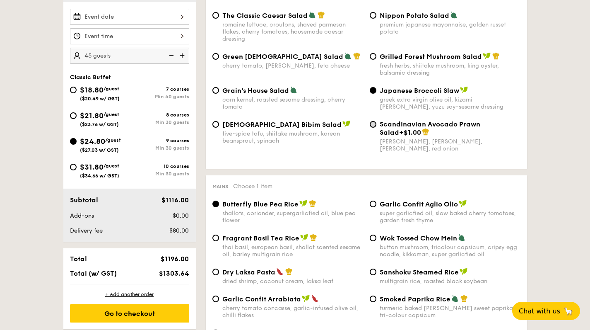
click at [373, 126] on input "Scandinavian Avocado Prawn Salad +$1.00 virgin mary dressing, dijon mustard, ar…" at bounding box center [373, 124] width 7 height 7
radio input "true"
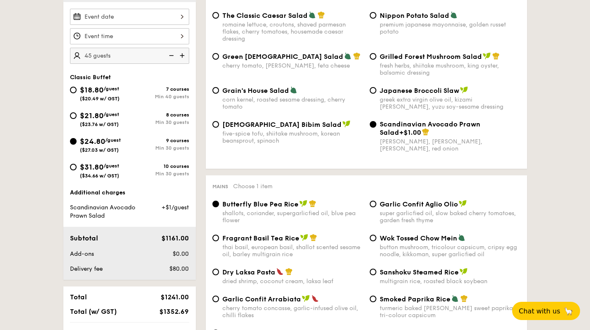
click at [381, 94] on span "Japanese Broccoli Slaw" at bounding box center [420, 91] width 80 height 8
click at [377, 94] on input "Japanese Broccoli Slaw greek extra virgin olive oil, kizami nori, ginger, yuzu …" at bounding box center [373, 90] width 7 height 7
radio input "true"
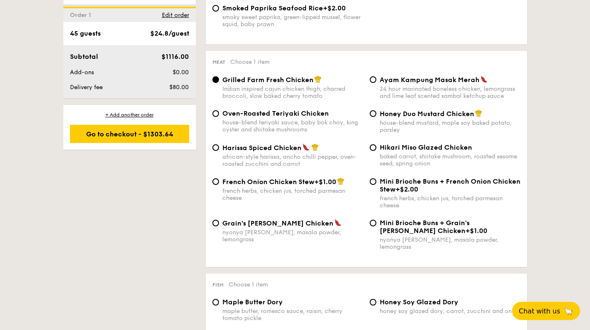
scroll to position [598, 0]
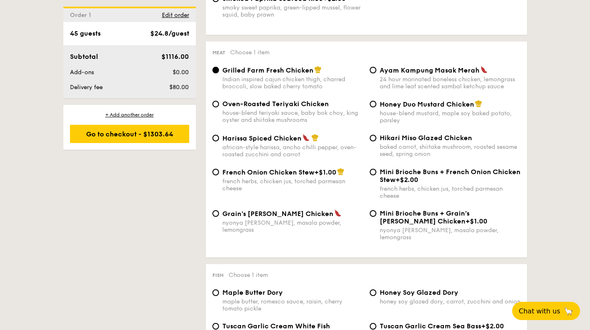
click at [381, 169] on span "Mini Brioche Buns + French Onion Chicken Stew" at bounding box center [450, 176] width 141 height 16
click at [377, 169] on input "Mini Brioche Buns + French Onion Chicken Stew +$2.00 french herbs, chicken jus,…" at bounding box center [373, 172] width 7 height 7
radio input "true"
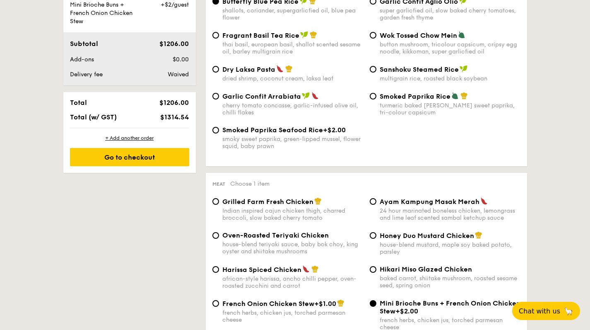
scroll to position [469, 0]
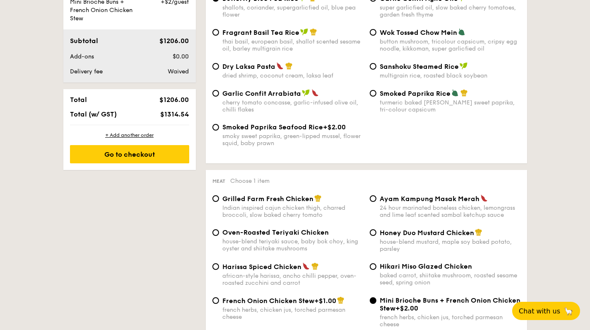
click at [390, 198] on span "Ayam Kampung Masak Merah" at bounding box center [430, 199] width 100 height 8
click at [377, 198] on input "Ayam Kampung Masak Merah 24 hour marinated boneless chicken, lemongrass and lim…" at bounding box center [373, 198] width 7 height 7
radio input "true"
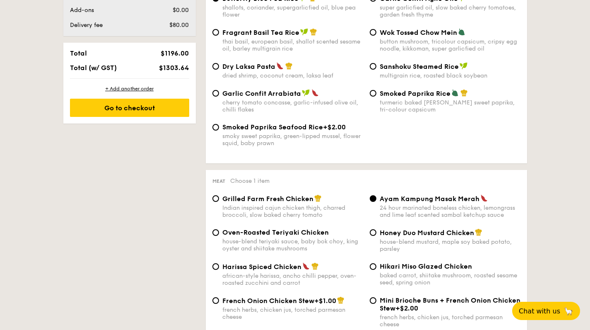
click at [407, 305] on span "+$2.00" at bounding box center [407, 308] width 23 height 8
click at [377, 304] on input "Mini Brioche Buns + French Onion Chicken Stew +$2.00 french herbs, chicken jus,…" at bounding box center [373, 300] width 7 height 7
radio input "true"
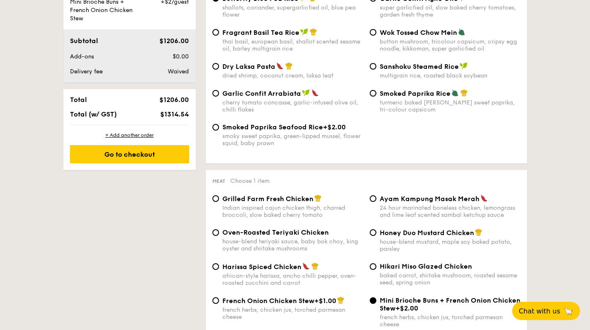
click at [419, 205] on div "24 hour marinated boneless chicken, lemongrass and lime leaf scented sambal ket…" at bounding box center [450, 211] width 141 height 14
click at [377, 202] on input "Ayam Kampung Masak Merah 24 hour marinated boneless chicken, lemongrass and lim…" at bounding box center [373, 198] width 7 height 7
radio input "true"
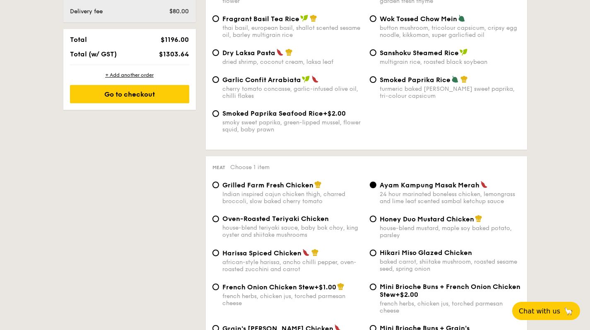
scroll to position [501, 0]
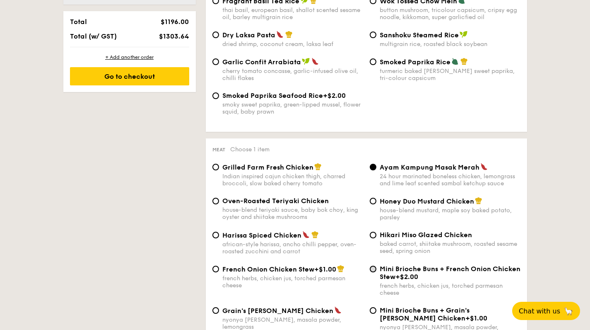
click at [374, 269] on input "Mini Brioche Buns + French Onion Chicken Stew +$2.00 french herbs, chicken jus,…" at bounding box center [373, 269] width 7 height 7
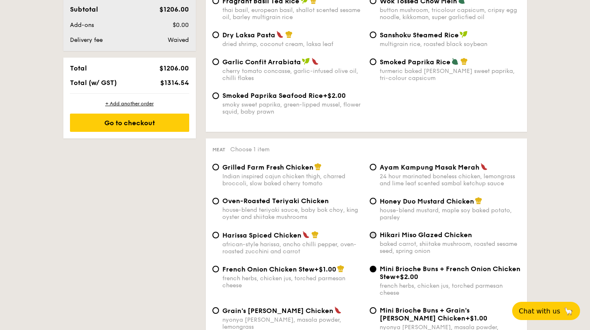
click at [372, 234] on input "Hikari Miso Glazed Chicken baked carrot, shiitake mushroom, roasted sesame seed…" at bounding box center [373, 235] width 7 height 7
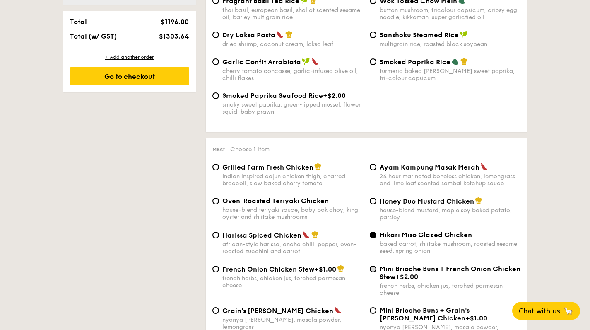
click at [373, 266] on input "Mini Brioche Buns + French Onion Chicken Stew +$2.00 french herbs, chicken jus,…" at bounding box center [373, 269] width 7 height 7
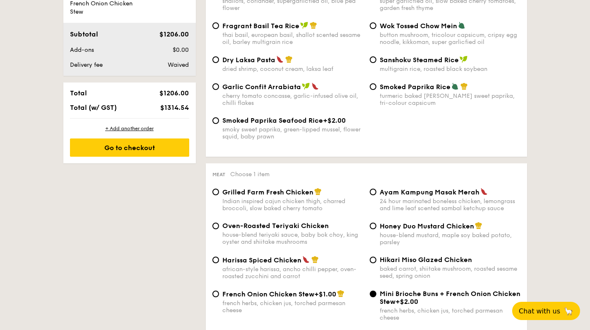
scroll to position [472, 0]
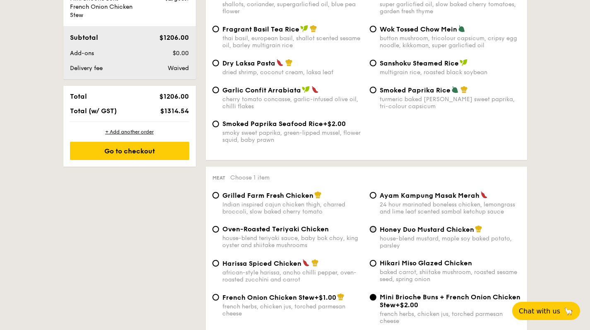
click at [373, 227] on input "Honey Duo Mustard Chicken house-blend mustard, maple soy baked potato, parsley" at bounding box center [373, 229] width 7 height 7
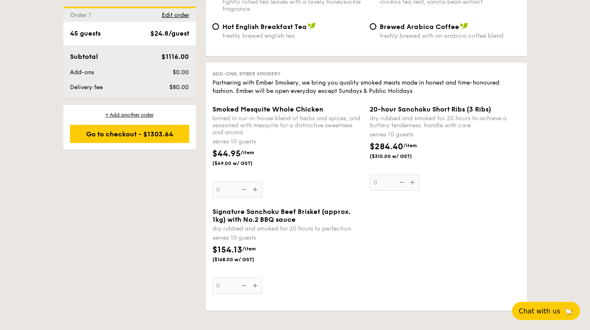
scroll to position [1923, 0]
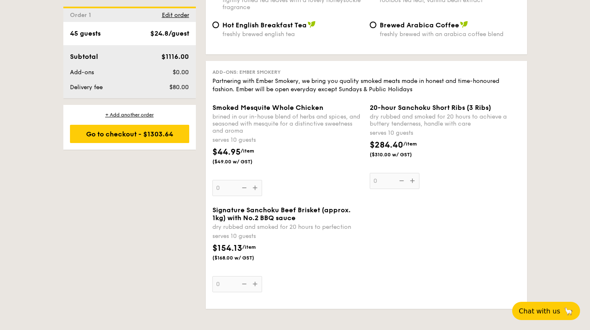
click at [256, 269] on div "Signature Sanchoku Beef Brisket (approx. 1kg) with No.2 BBQ sauce dry rubbed an…" at bounding box center [288, 249] width 151 height 86
click at [256, 276] on input "0" at bounding box center [238, 284] width 50 height 16
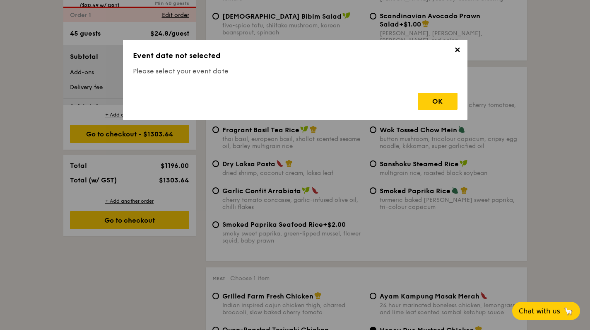
scroll to position [238, 0]
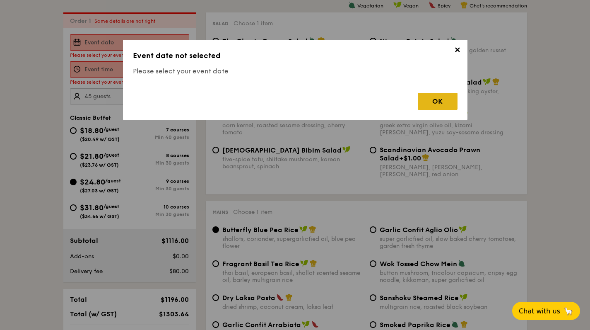
click at [430, 101] on div "OK" at bounding box center [438, 101] width 40 height 17
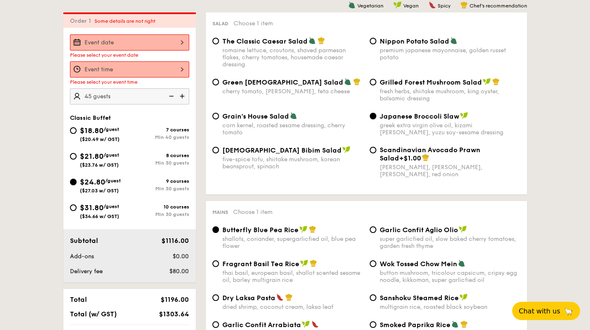
click at [169, 41] on div at bounding box center [129, 42] width 119 height 16
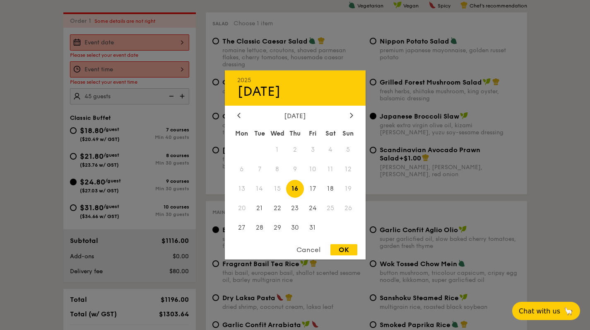
click at [351, 111] on div "2025 Oct 16 October 2025 Mon Tue Wed Thu Fri Sat Sun 1 2 3 4 5 6 7 8 9 10 11 12…" at bounding box center [295, 164] width 141 height 189
click at [351, 116] on icon at bounding box center [351, 114] width 3 height 5
click at [352, 114] on icon at bounding box center [351, 114] width 3 height 5
click at [237, 113] on div at bounding box center [238, 116] width 7 height 8
click at [352, 113] on icon at bounding box center [351, 114] width 3 height 5
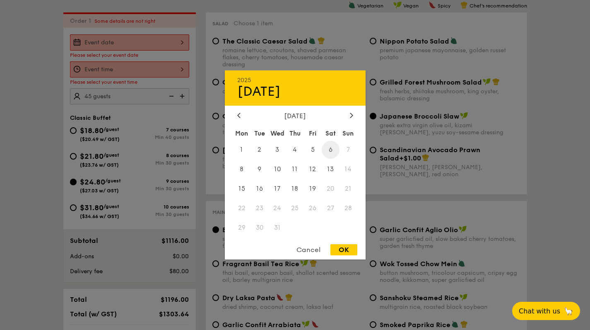
click at [332, 148] on span "6" at bounding box center [331, 150] width 18 height 18
click at [341, 252] on div "OK" at bounding box center [344, 249] width 27 height 11
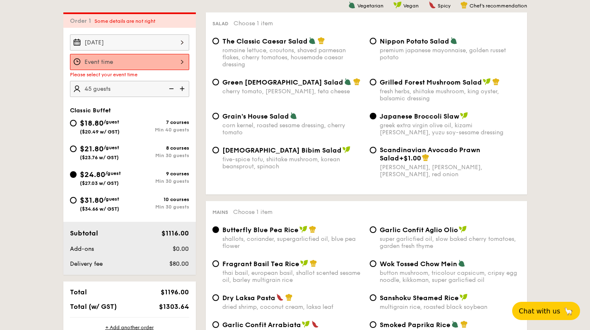
click at [183, 60] on div at bounding box center [129, 62] width 119 height 16
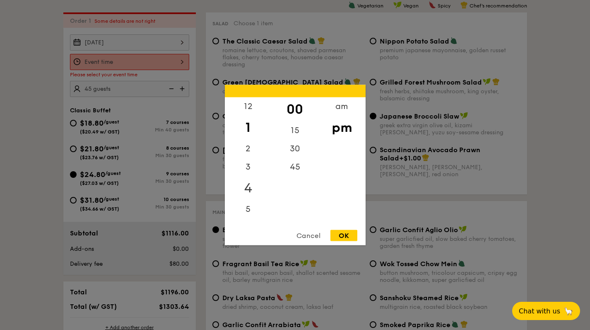
scroll to position [36, 0]
click at [247, 188] on div "6" at bounding box center [248, 188] width 47 height 24
click at [339, 234] on div "OK" at bounding box center [344, 235] width 27 height 11
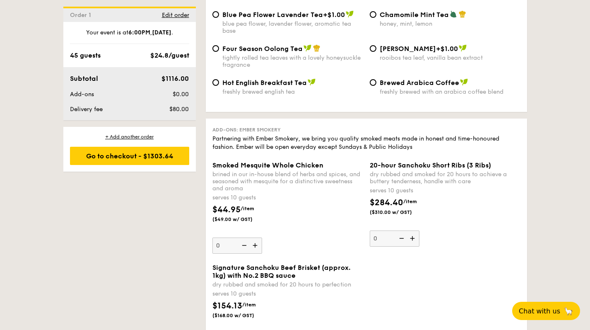
scroll to position [1856, 0]
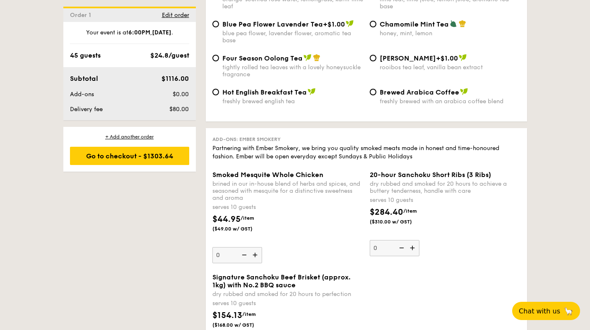
click at [256, 247] on img at bounding box center [256, 255] width 12 height 16
click at [256, 247] on input "0" at bounding box center [238, 255] width 50 height 16
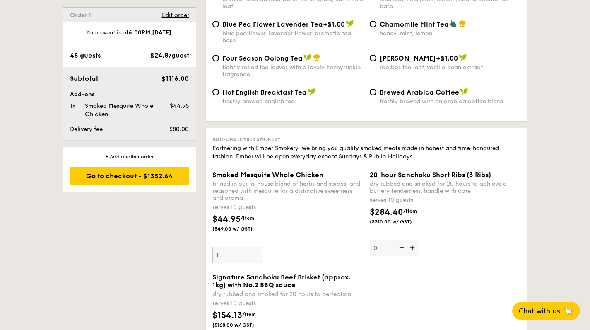
click at [256, 247] on img at bounding box center [256, 255] width 12 height 16
click at [256, 247] on input "1" at bounding box center [238, 255] width 50 height 16
click at [245, 247] on img at bounding box center [243, 255] width 12 height 16
click at [245, 247] on input "2" at bounding box center [238, 255] width 50 height 16
click at [245, 247] on img at bounding box center [243, 255] width 12 height 16
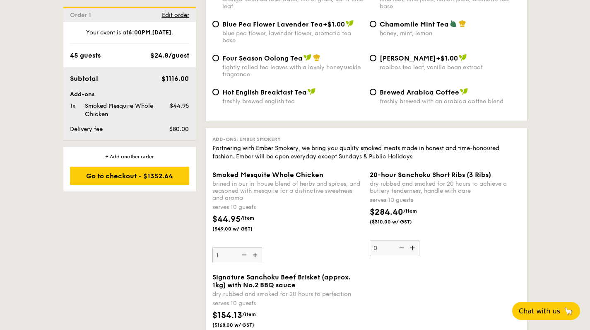
click at [245, 247] on input "1" at bounding box center [238, 255] width 50 height 16
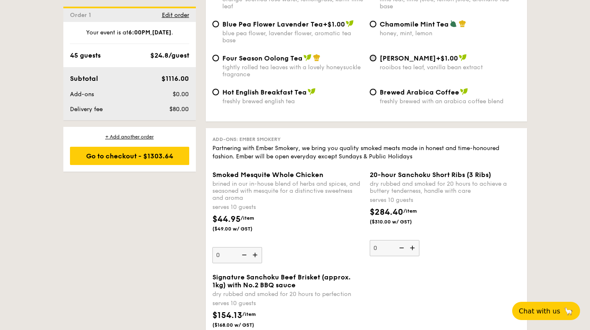
click at [375, 55] on input "Vanilla Rooibos +$1.00 rooibos tea leaf, vanilla bean extract" at bounding box center [373, 58] width 7 height 7
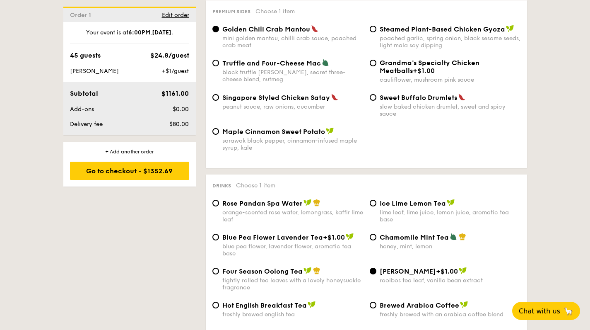
scroll to position [1639, 0]
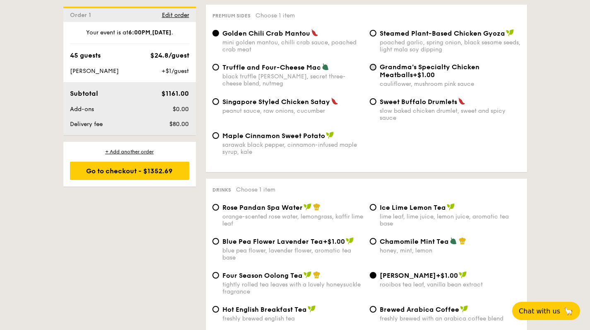
click at [375, 64] on input "Grandma's Specialty Chicken Meatballs +$1.00 cauliflower, mushroom pink sauce" at bounding box center [373, 67] width 7 height 7
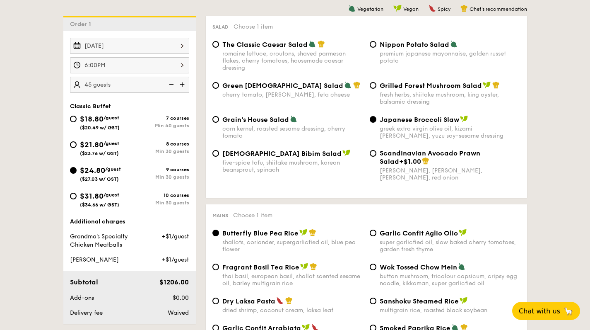
scroll to position [217, 0]
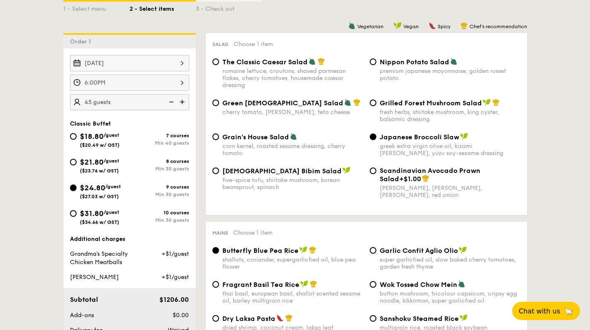
click at [92, 159] on span "$21.80" at bounding box center [92, 161] width 24 height 9
click at [77, 159] on input "$21.80 /guest ($23.76 w/ GST) 8 courses Min 30 guests" at bounding box center [73, 162] width 7 height 7
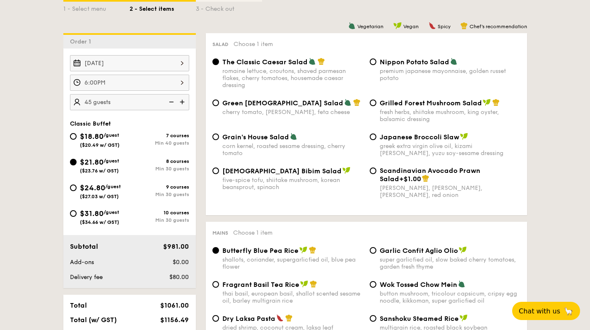
click at [185, 99] on img at bounding box center [183, 102] width 12 height 16
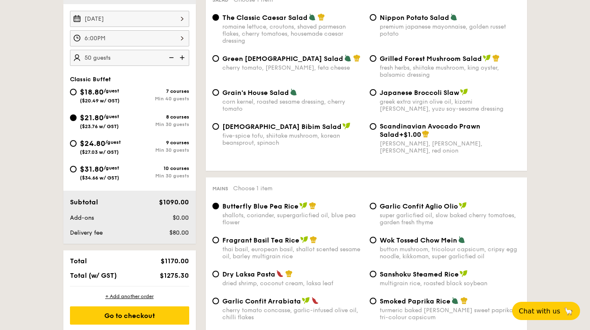
scroll to position [264, 0]
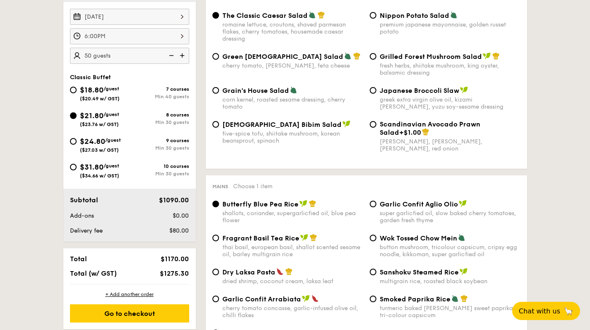
click at [181, 53] on img at bounding box center [183, 56] width 12 height 16
click at [381, 124] on span "Scandinavian Avocado Prawn Salad" at bounding box center [430, 128] width 101 height 16
click at [377, 124] on input "Scandinavian Avocado Prawn Salad +$1.00 virgin mary dressing, dijon mustard, ar…" at bounding box center [373, 124] width 7 height 7
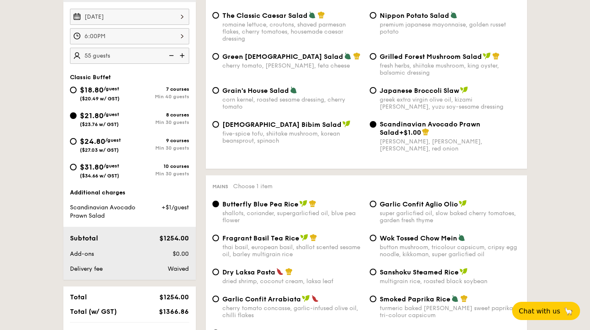
click at [171, 55] on img at bounding box center [171, 56] width 12 height 16
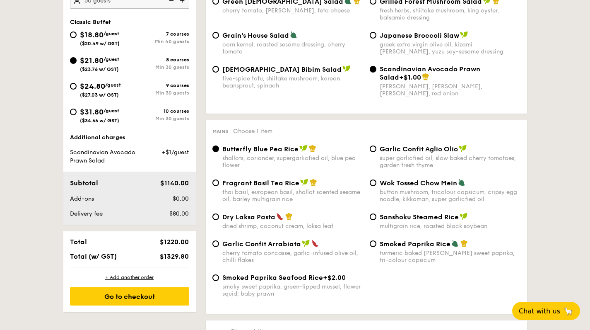
scroll to position [320, 0]
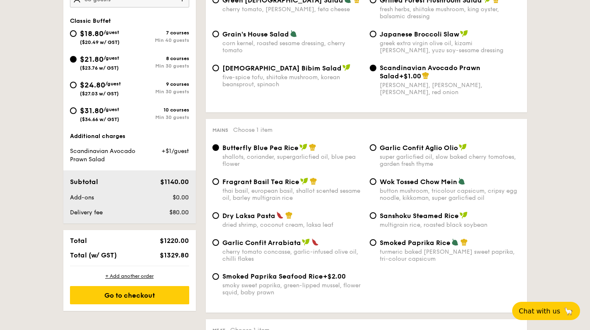
click at [377, 31] on div "Japanese Broccoli Slaw greek extra virgin olive oil, kizami nori, ginger, yuzu …" at bounding box center [445, 42] width 157 height 24
click at [374, 33] on input "Japanese Broccoli Slaw greek extra virgin olive oil, kizami nori, ginger, yuzu …" at bounding box center [373, 34] width 7 height 7
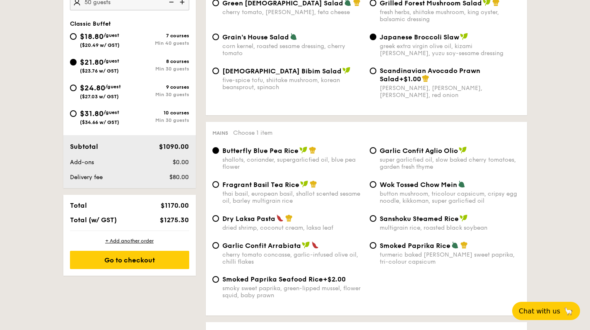
scroll to position [287, 0]
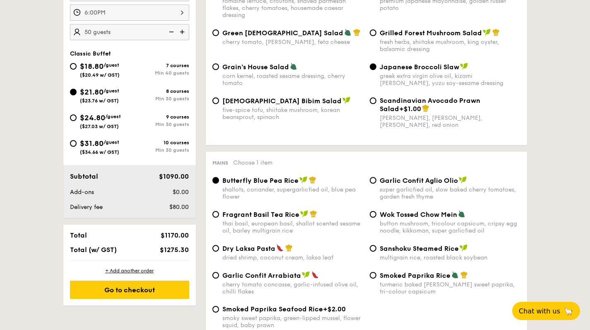
click at [181, 31] on img at bounding box center [183, 32] width 12 height 16
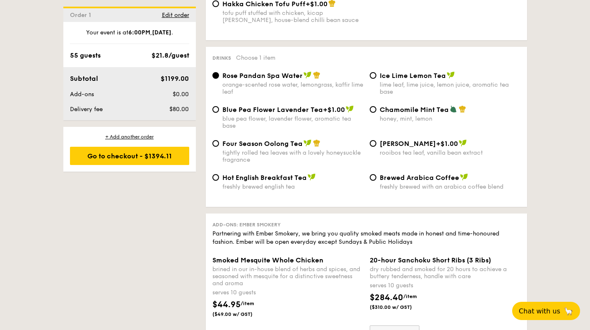
scroll to position [1651, 0]
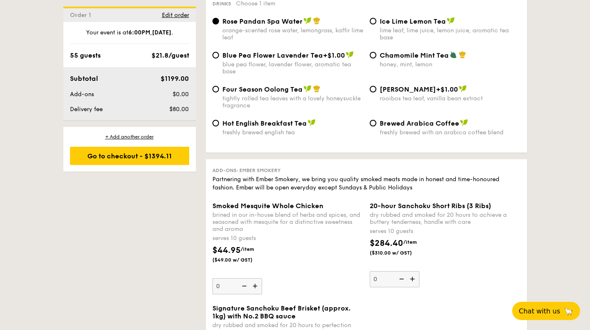
click at [256, 278] on img at bounding box center [256, 286] width 12 height 16
click at [256, 278] on input "0" at bounding box center [238, 286] width 50 height 16
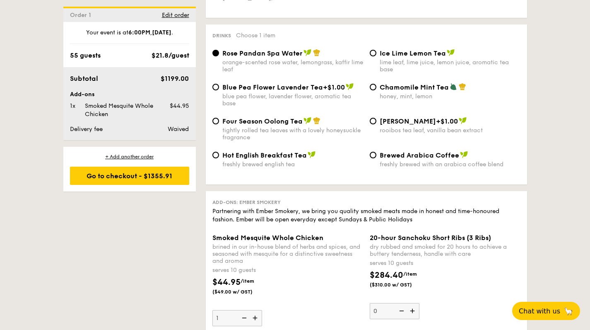
scroll to position [1710, 0]
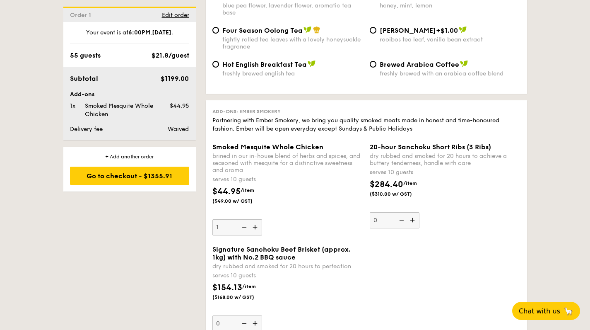
click at [245, 219] on img at bounding box center [243, 227] width 12 height 16
click at [245, 219] on input "1" at bounding box center [238, 227] width 50 height 16
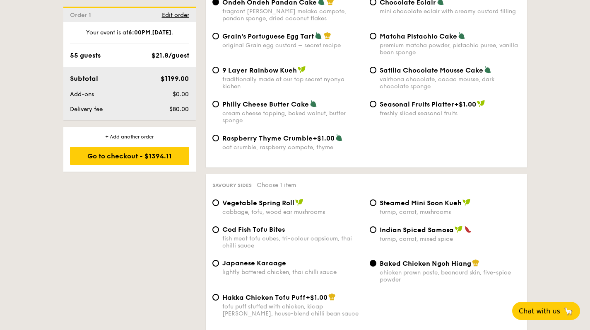
scroll to position [1238, 0]
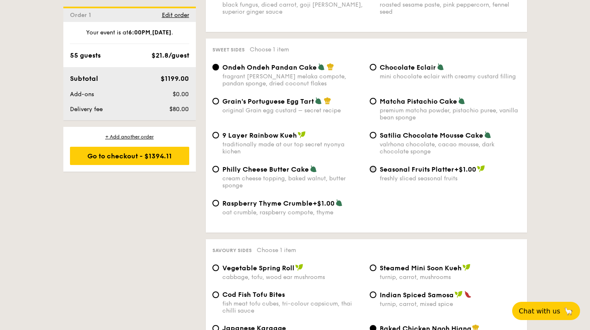
click at [372, 166] on input "Seasonal Fruits Platter +$1.00 freshly sliced seasonal fruits" at bounding box center [373, 169] width 7 height 7
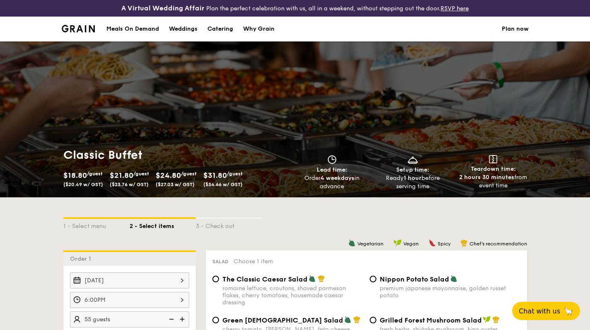
scroll to position [0, 0]
